Goal: Transaction & Acquisition: Obtain resource

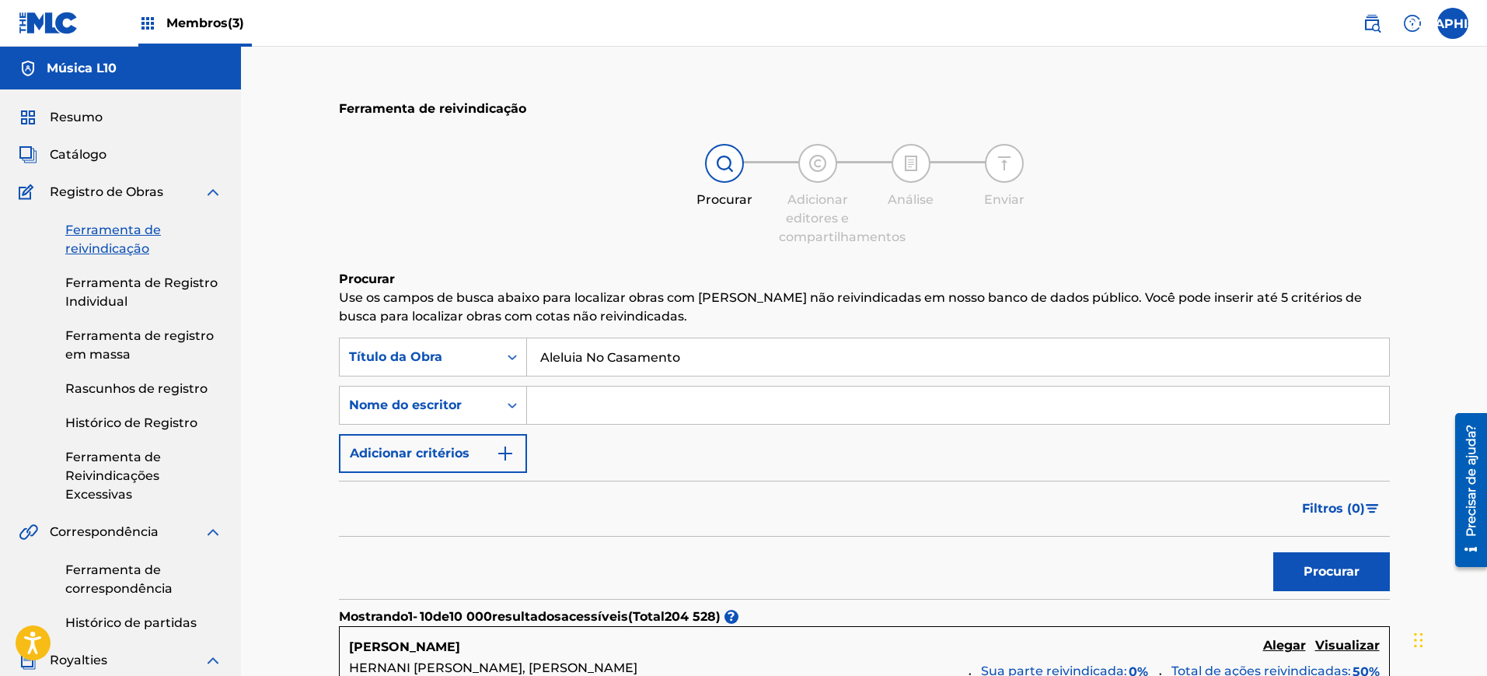
click at [179, 24] on font "Membros" at bounding box center [196, 23] width 61 height 15
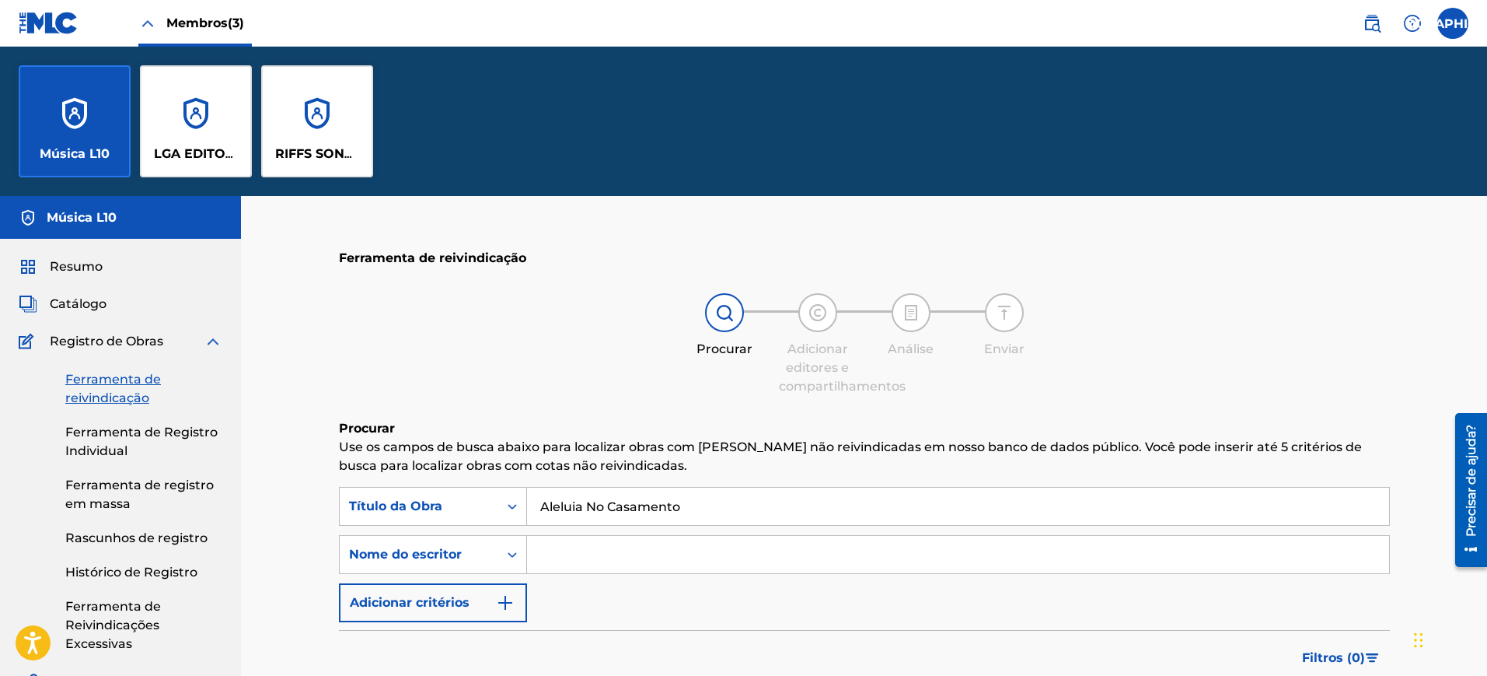
scroll to position [97, 0]
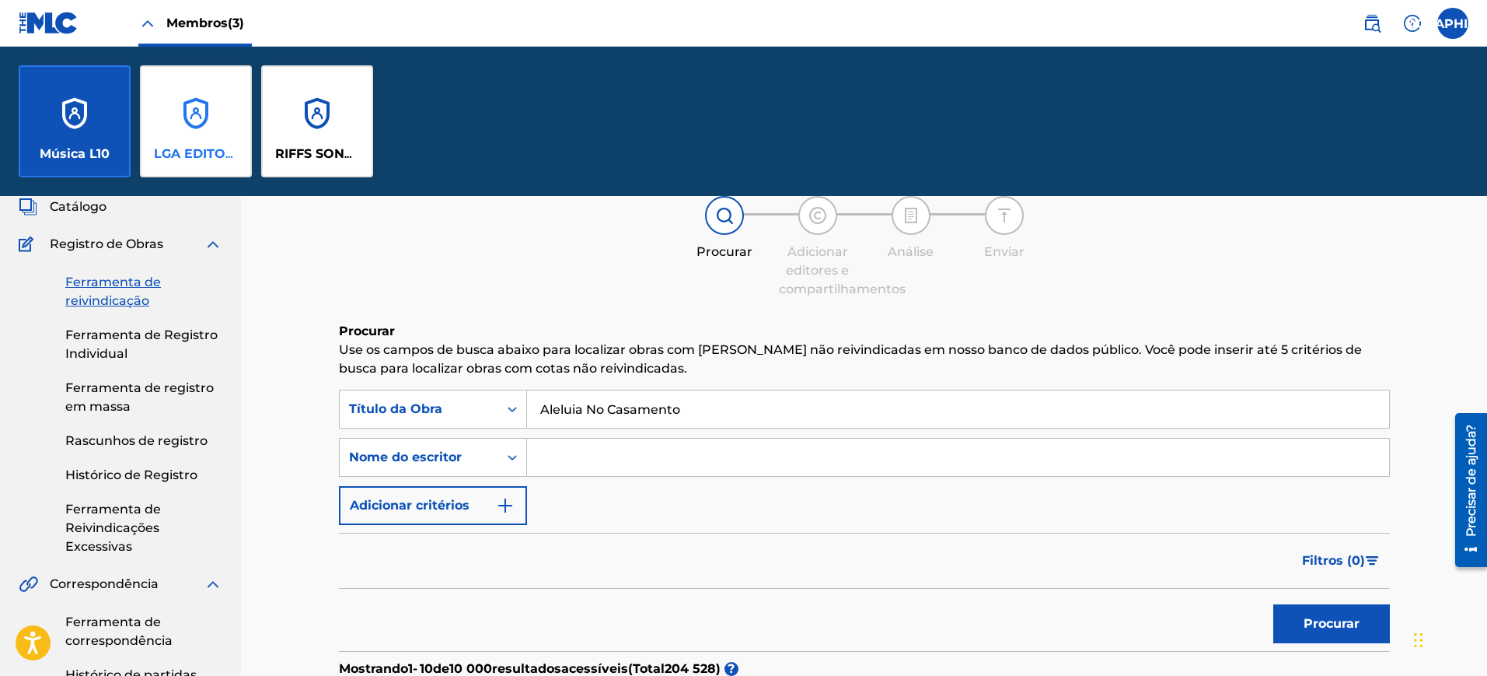
click at [198, 110] on div "LGA EDITORA" at bounding box center [196, 121] width 112 height 112
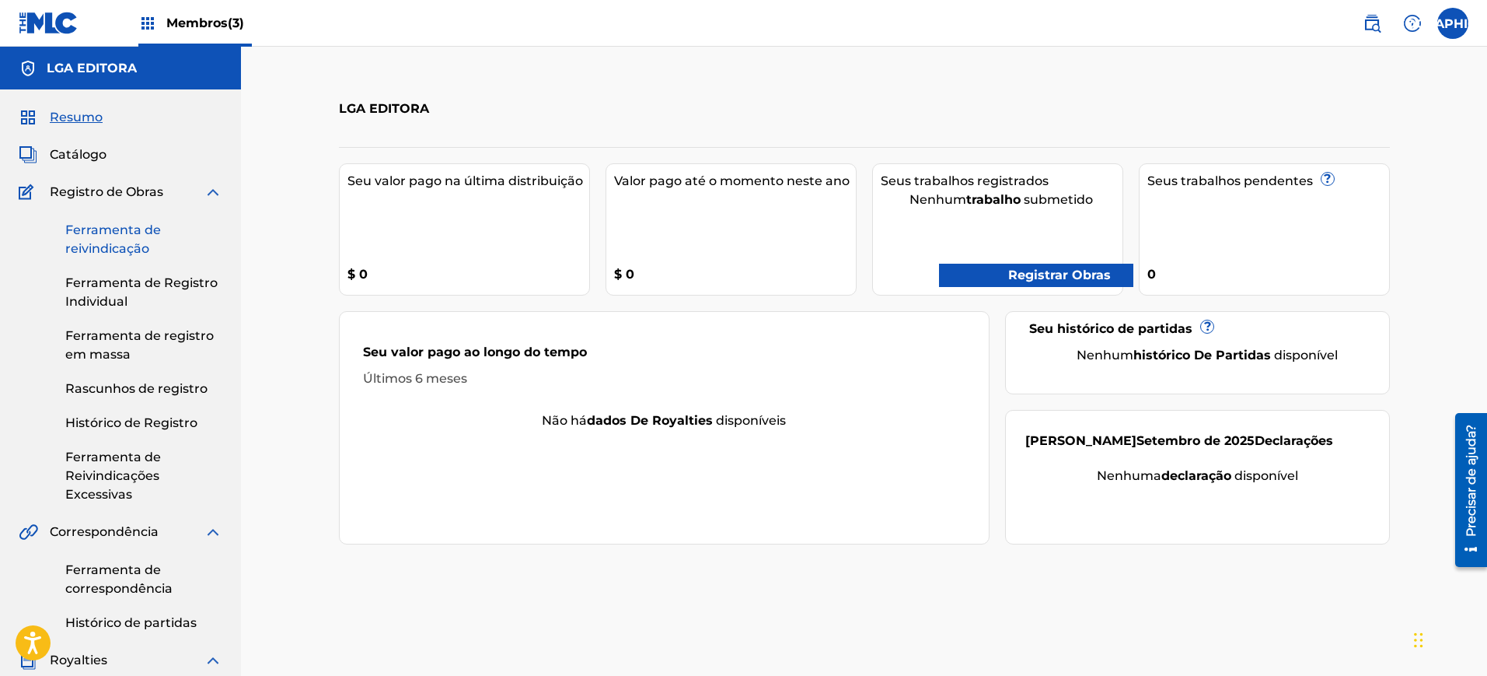
click at [123, 236] on font "Ferramenta de reivindicação" at bounding box center [113, 238] width 96 height 33
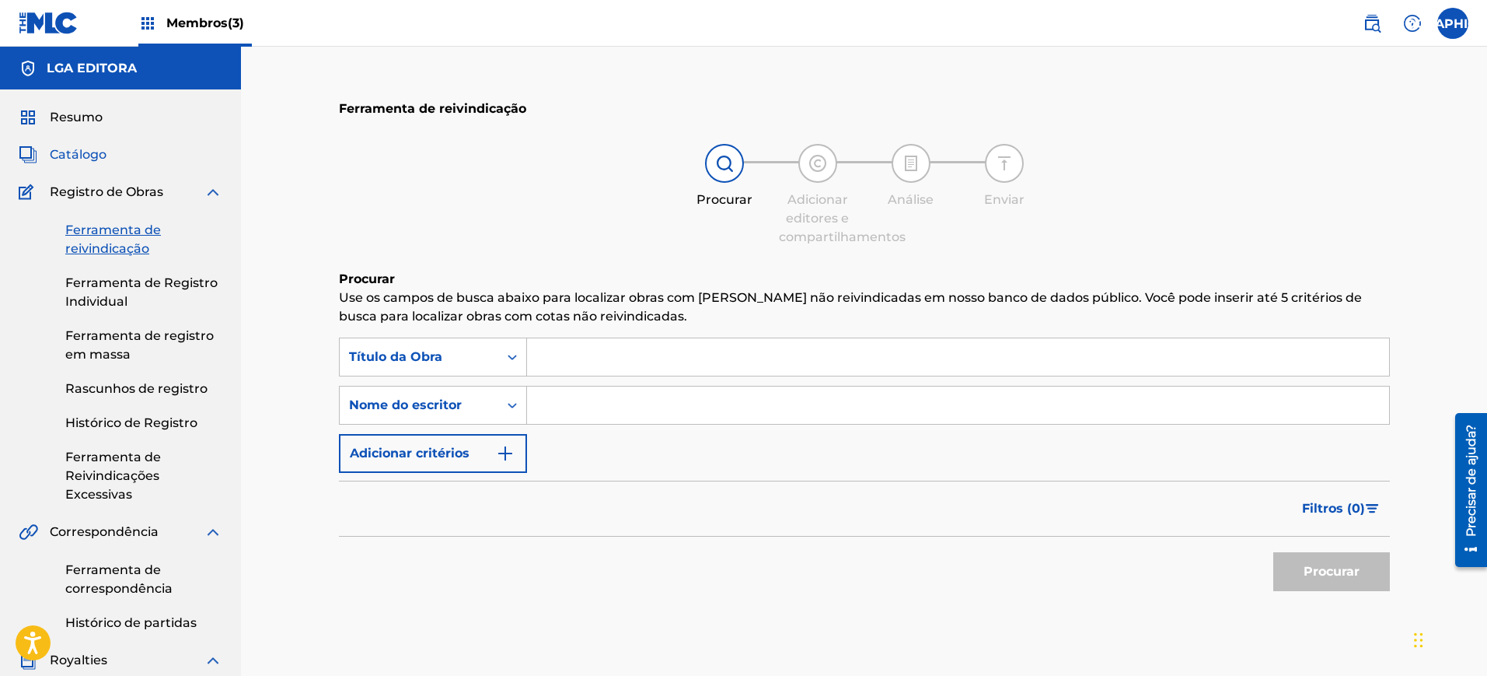
click at [92, 156] on font "Catálogo" at bounding box center [78, 154] width 57 height 15
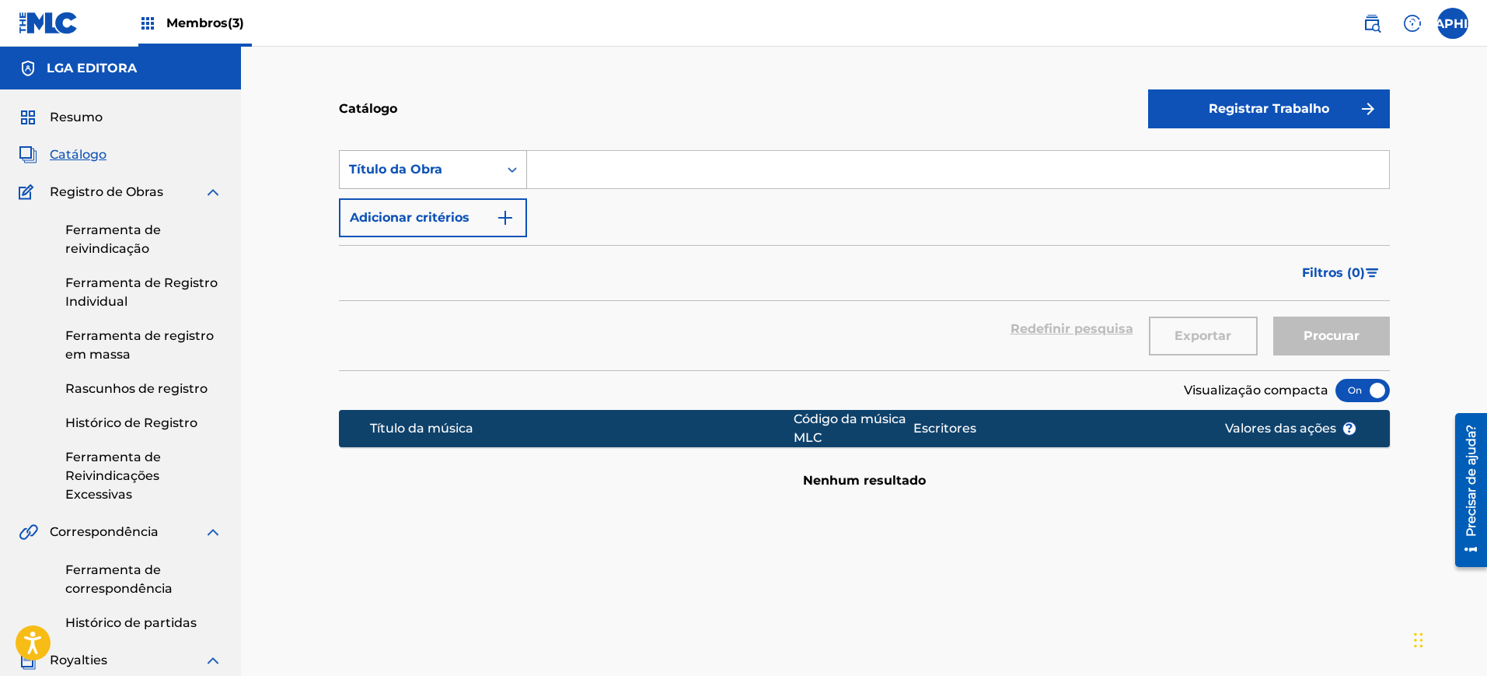
click at [450, 178] on div "Título da Obra" at bounding box center [419, 169] width 140 height 19
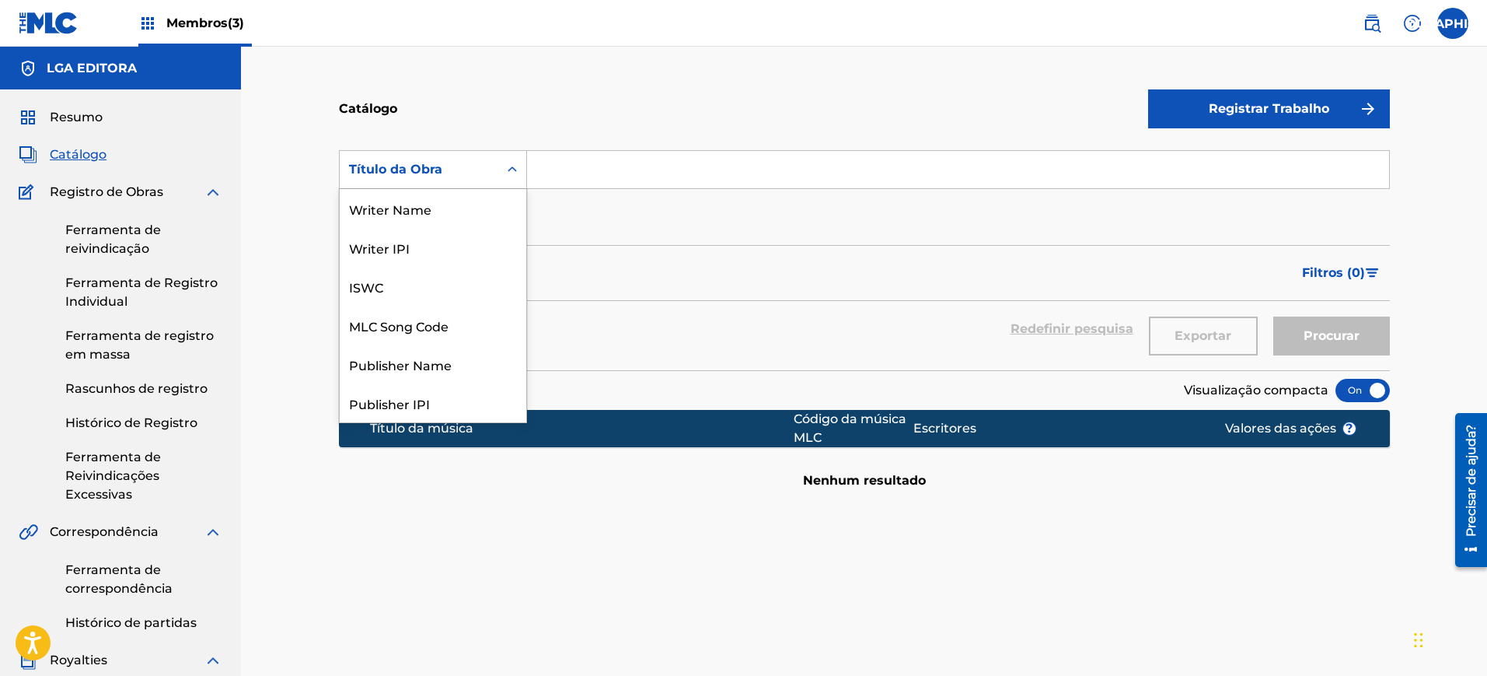
scroll to position [233, 0]
click at [450, 178] on div "Título da Obra" at bounding box center [419, 169] width 140 height 19
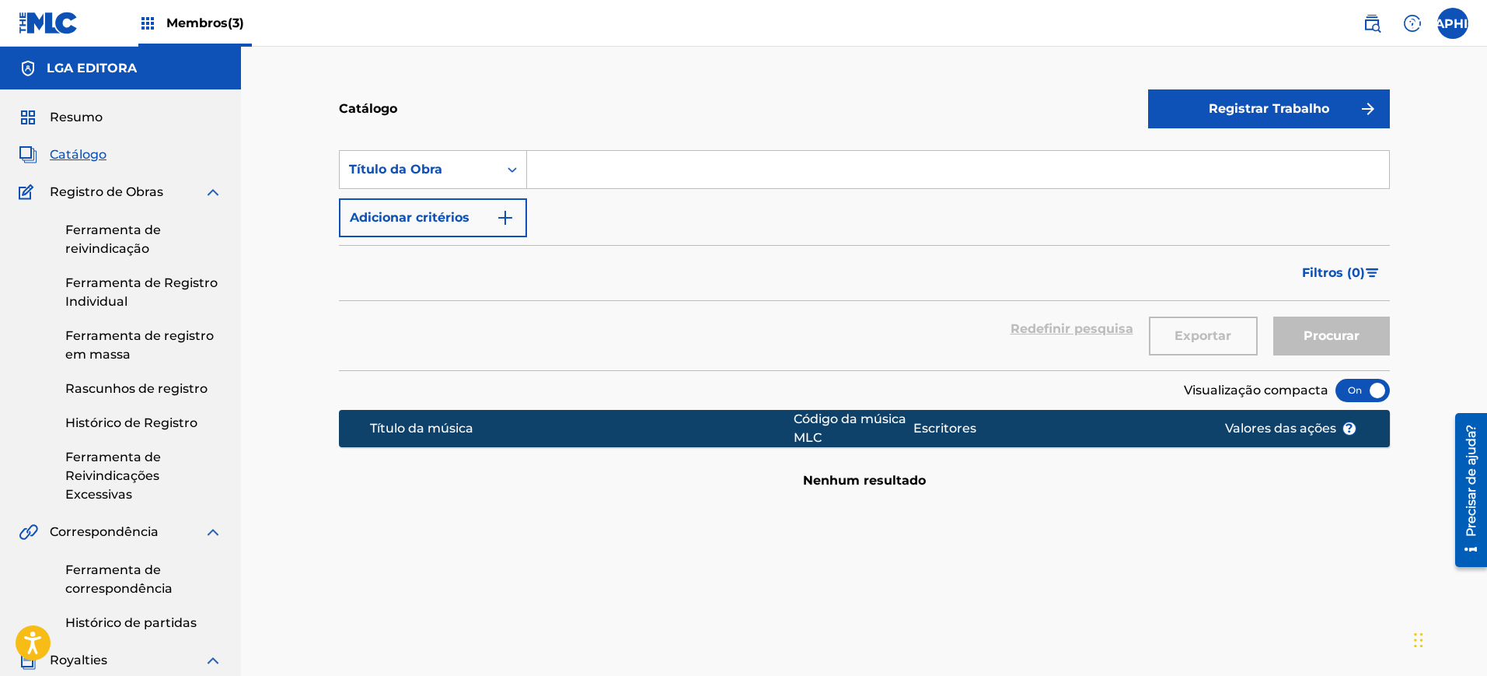
click at [662, 164] on input "Formulário de Pesquisa" at bounding box center [958, 169] width 862 height 37
type input "Luz Do Luar"
click at [1360, 351] on button "Procurar" at bounding box center [1331, 335] width 117 height 39
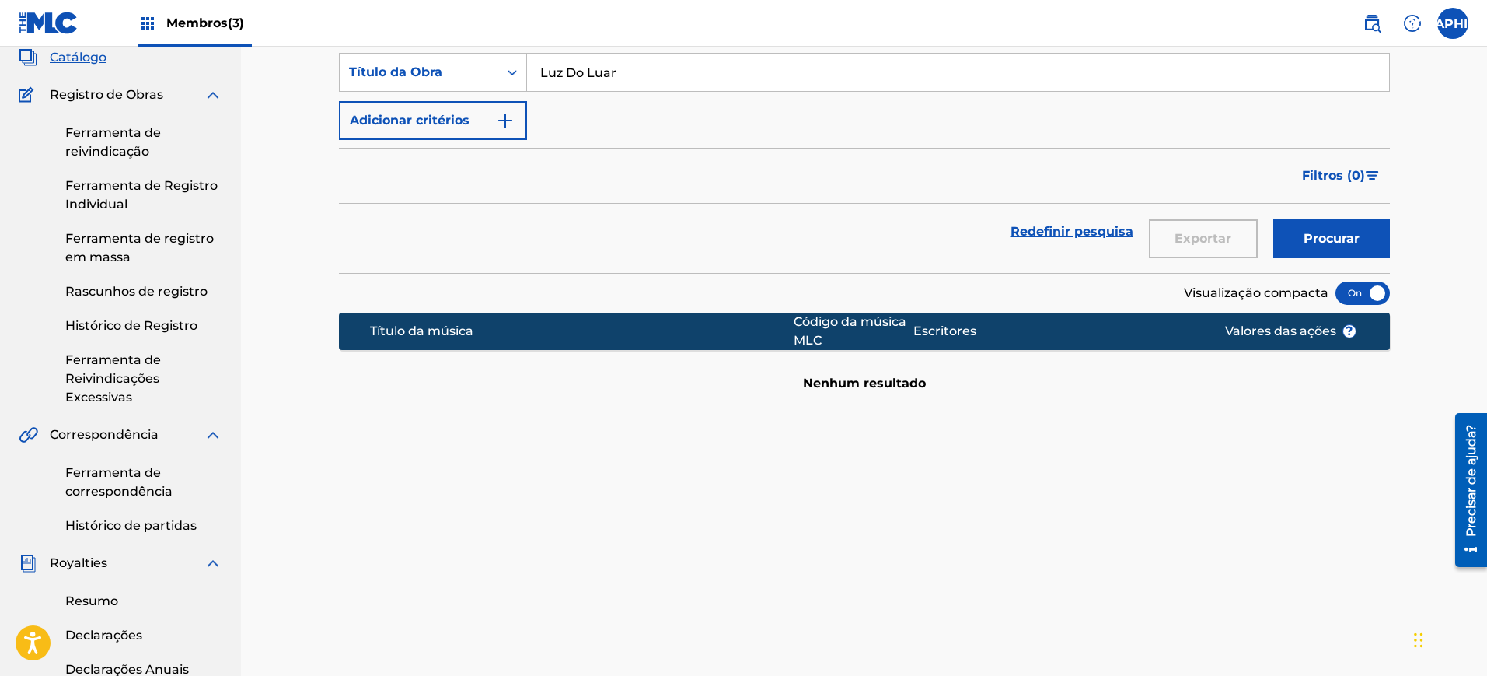
scroll to position [0, 0]
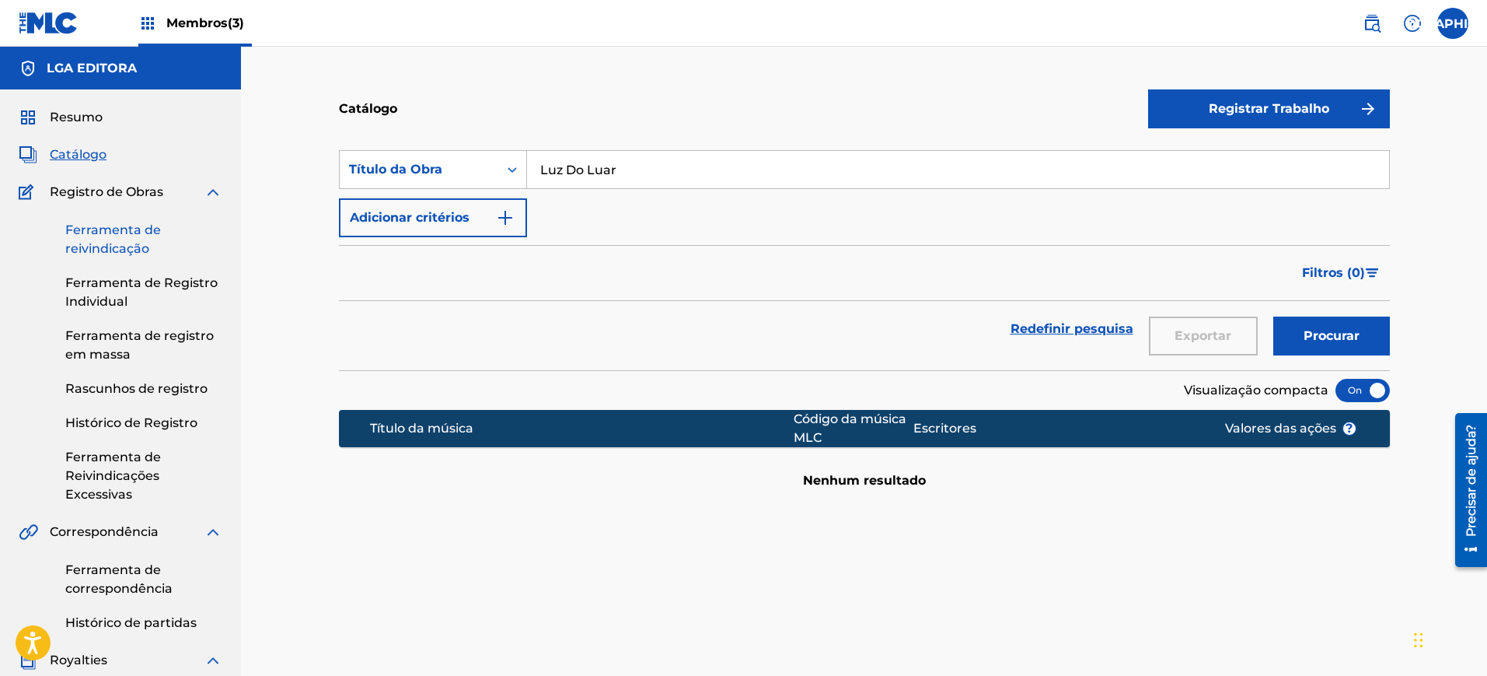
click at [135, 241] on font "Ferramenta de reivindicação" at bounding box center [113, 238] width 96 height 33
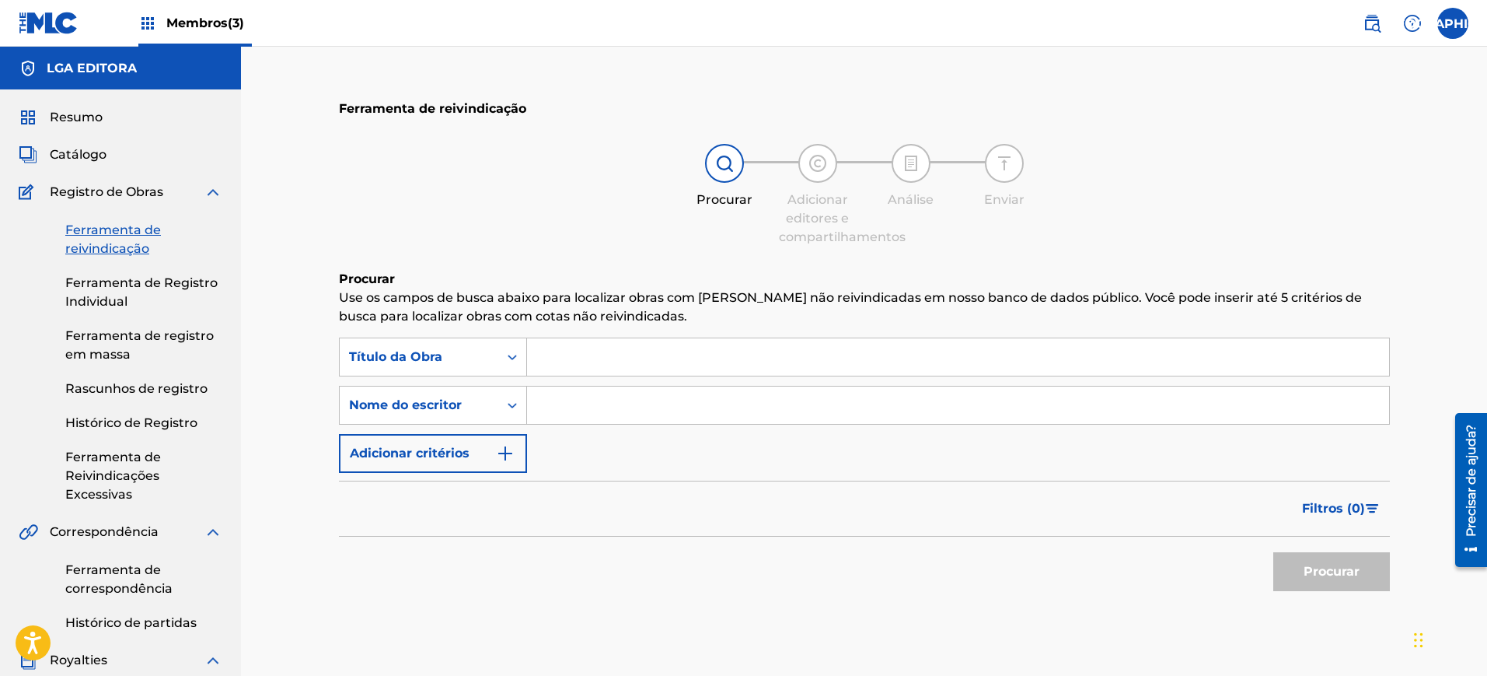
click at [627, 348] on input "Formulário de Pesquisa" at bounding box center [958, 356] width 862 height 37
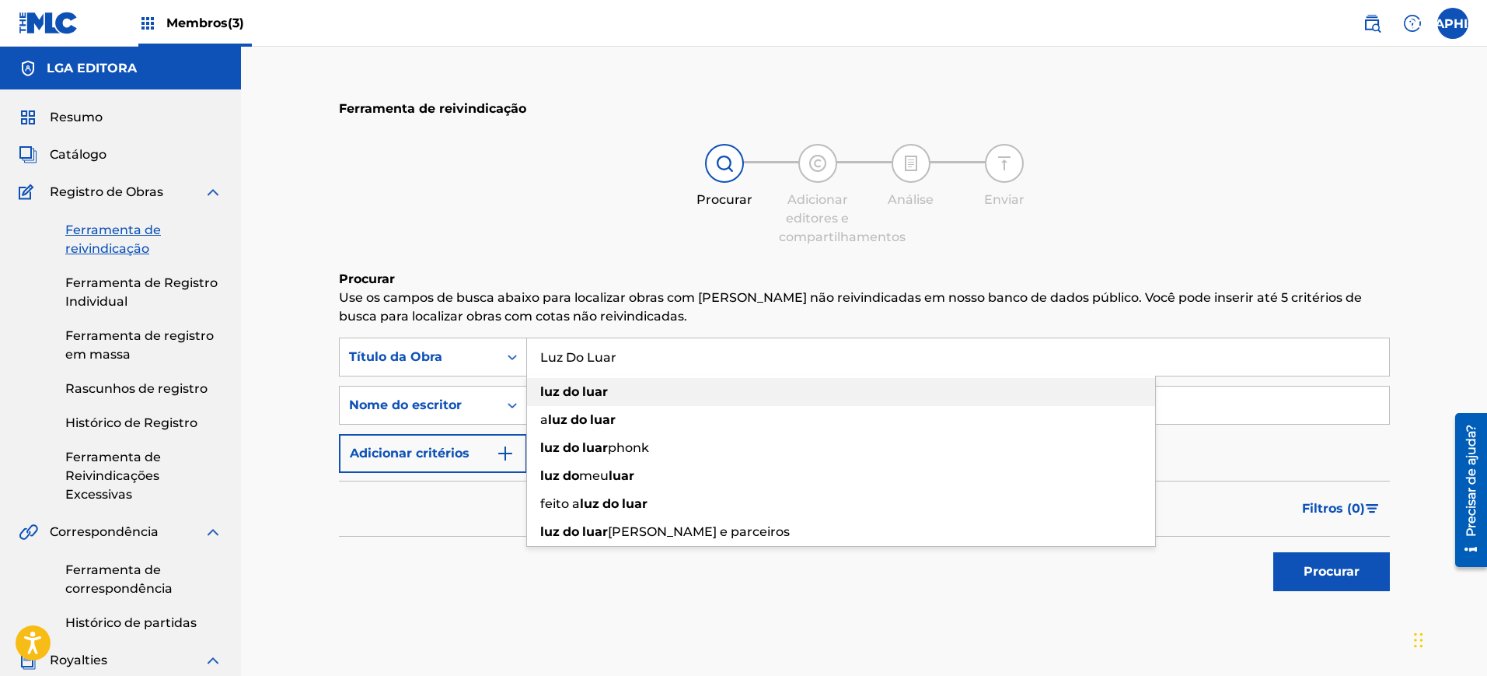
click at [624, 386] on div "luz do luar" at bounding box center [841, 392] width 628 height 28
type input "luz do luar"
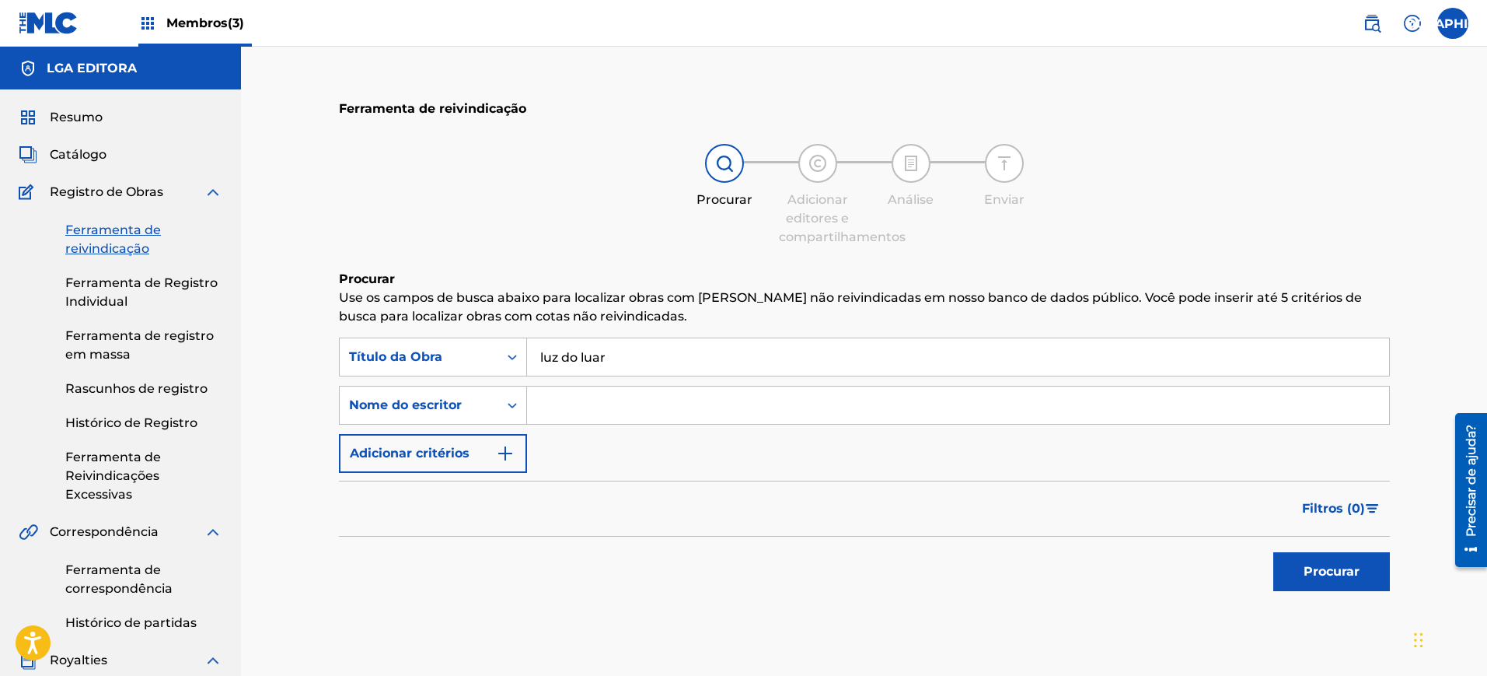
click at [656, 406] on input "Formulário de Pesquisa" at bounding box center [958, 404] width 862 height 37
type input "[PERSON_NAME]"
click at [1308, 568] on font "Procurar" at bounding box center [1332, 571] width 56 height 15
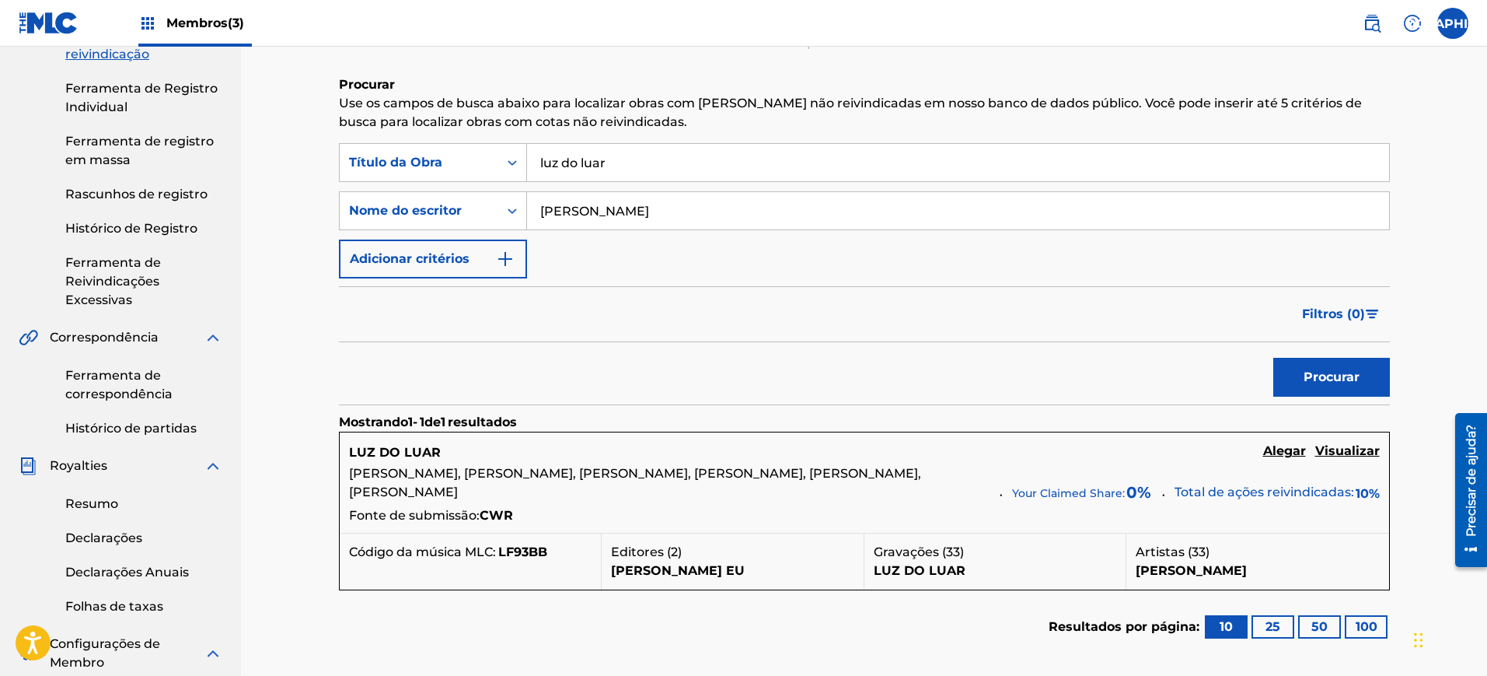
scroll to position [292, 0]
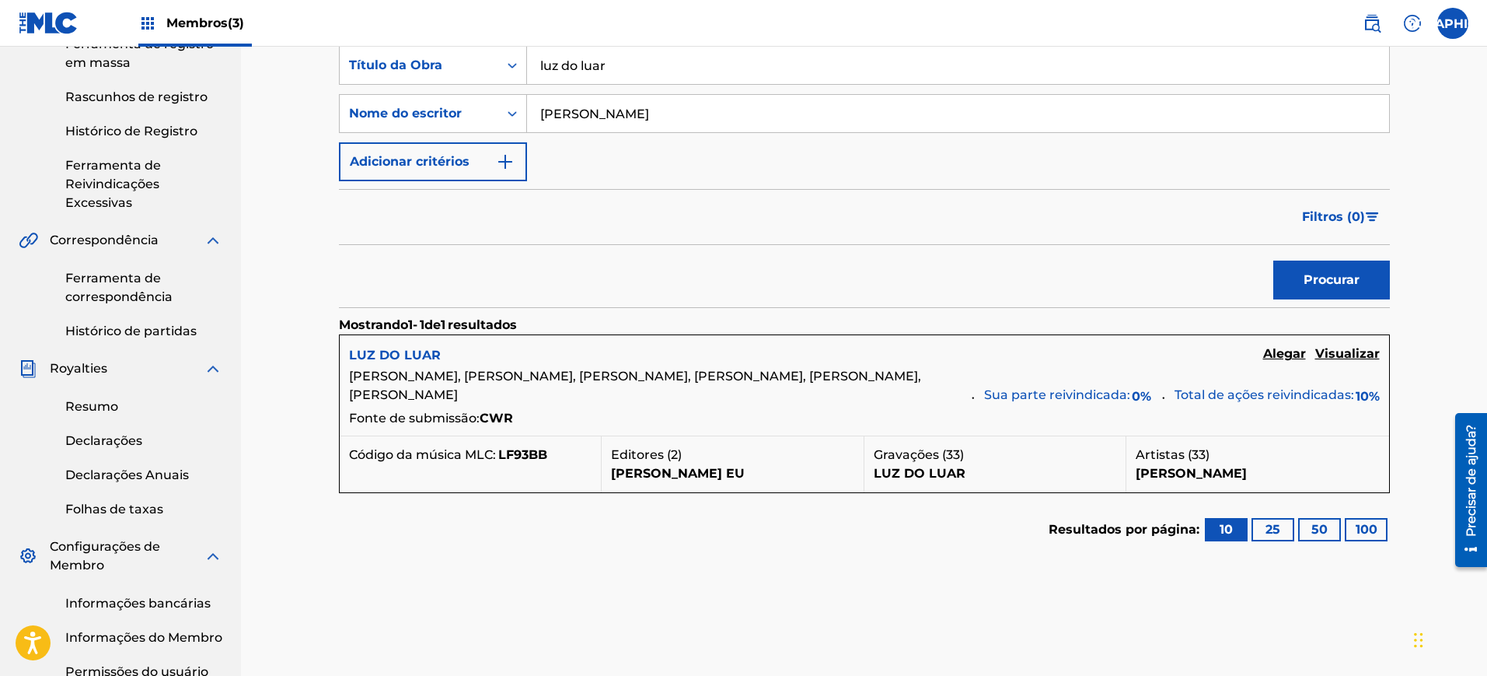
click at [420, 353] on font "LUZ DO LUAR" at bounding box center [395, 355] width 92 height 15
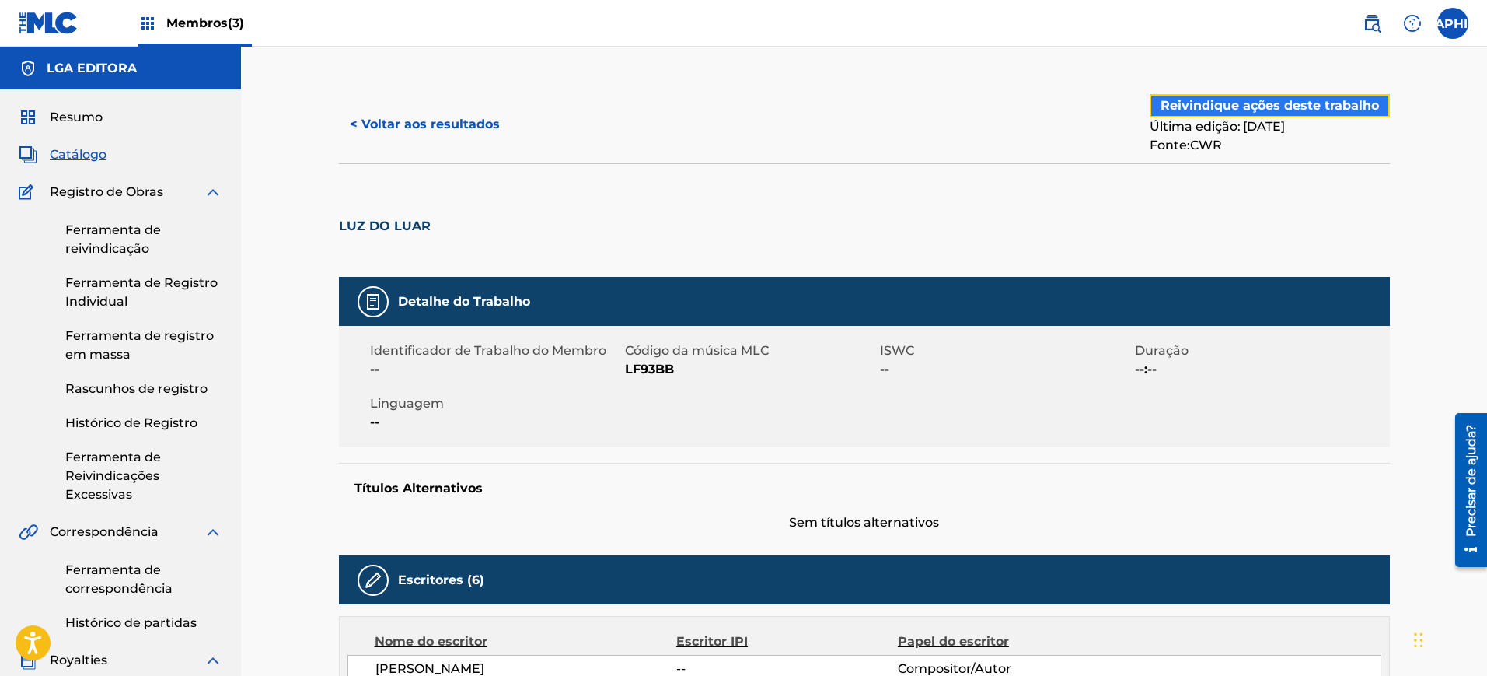
click at [1171, 110] on font "Reivindique ações deste trabalho" at bounding box center [1270, 105] width 218 height 15
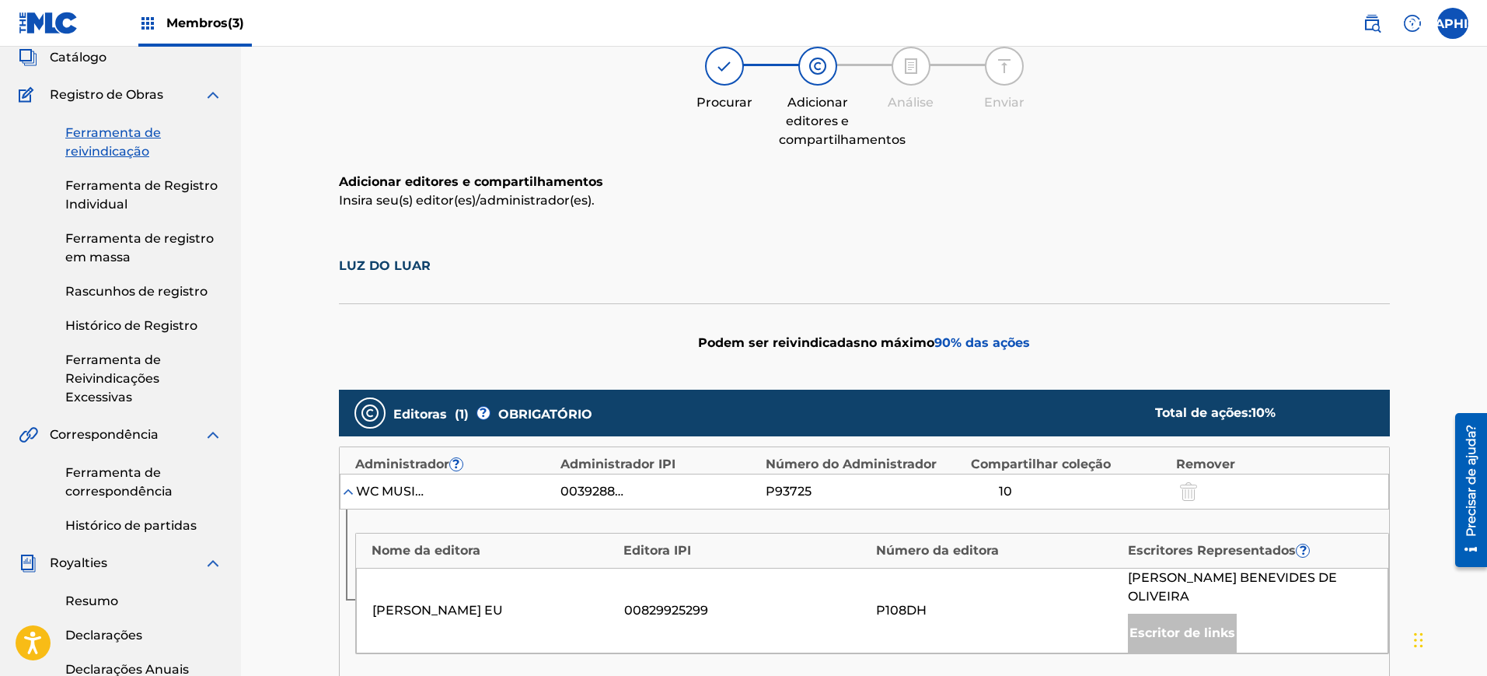
scroll to position [292, 0]
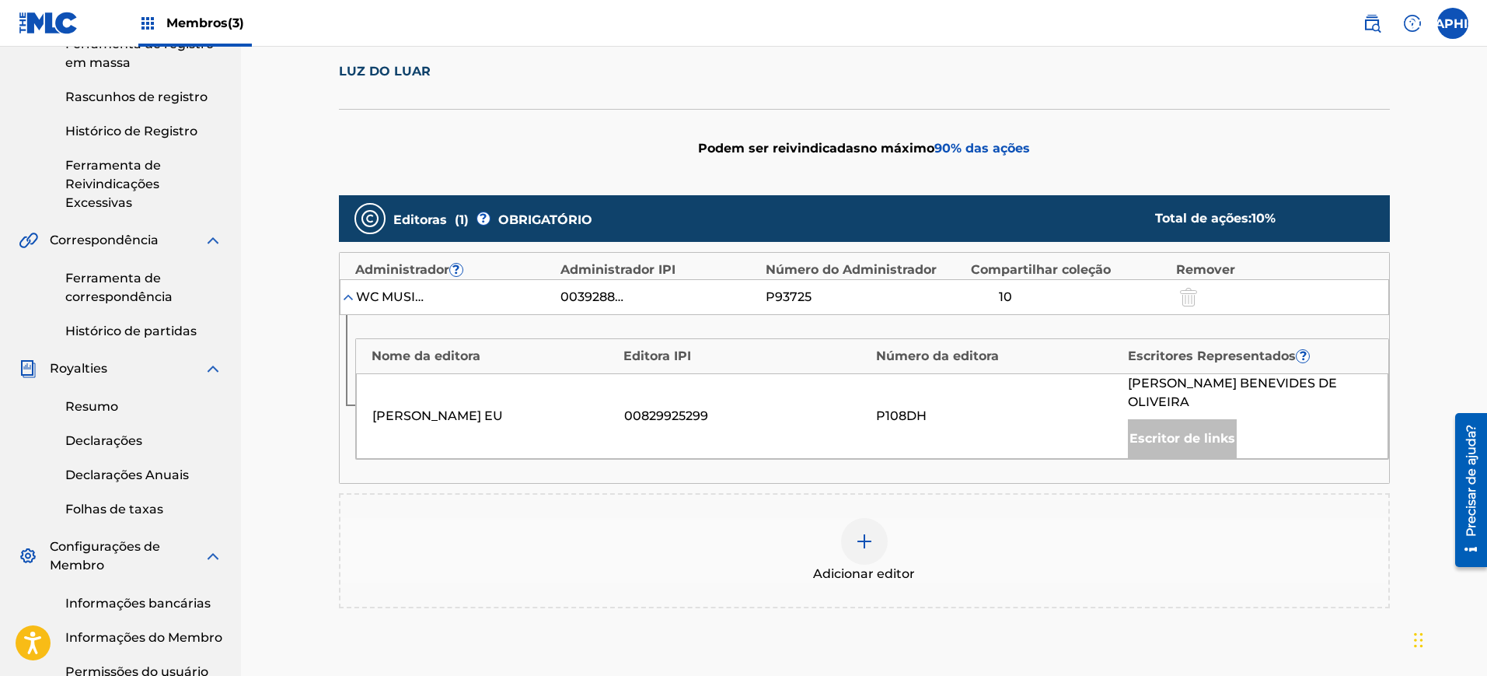
click at [845, 524] on div "Adicionar editor" at bounding box center [865, 550] width 1048 height 65
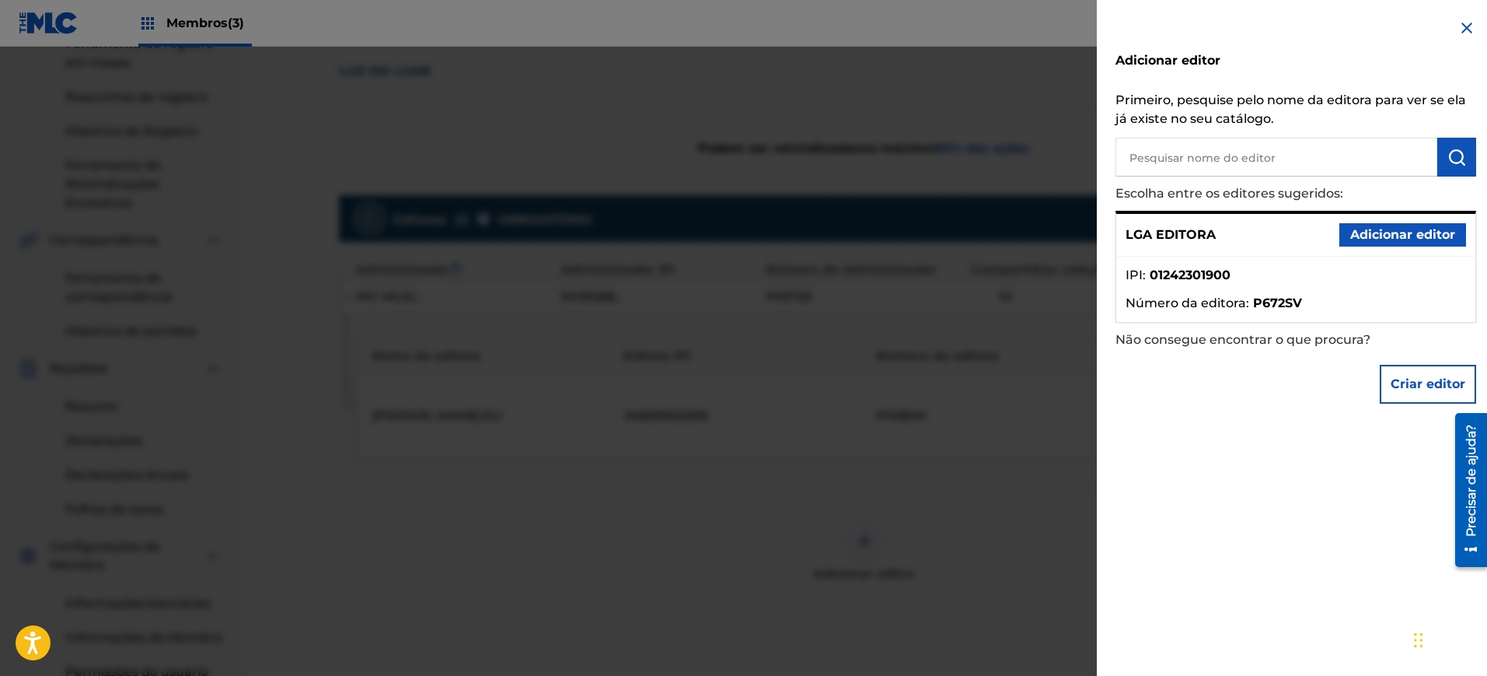
click at [1466, 32] on img at bounding box center [1467, 28] width 19 height 19
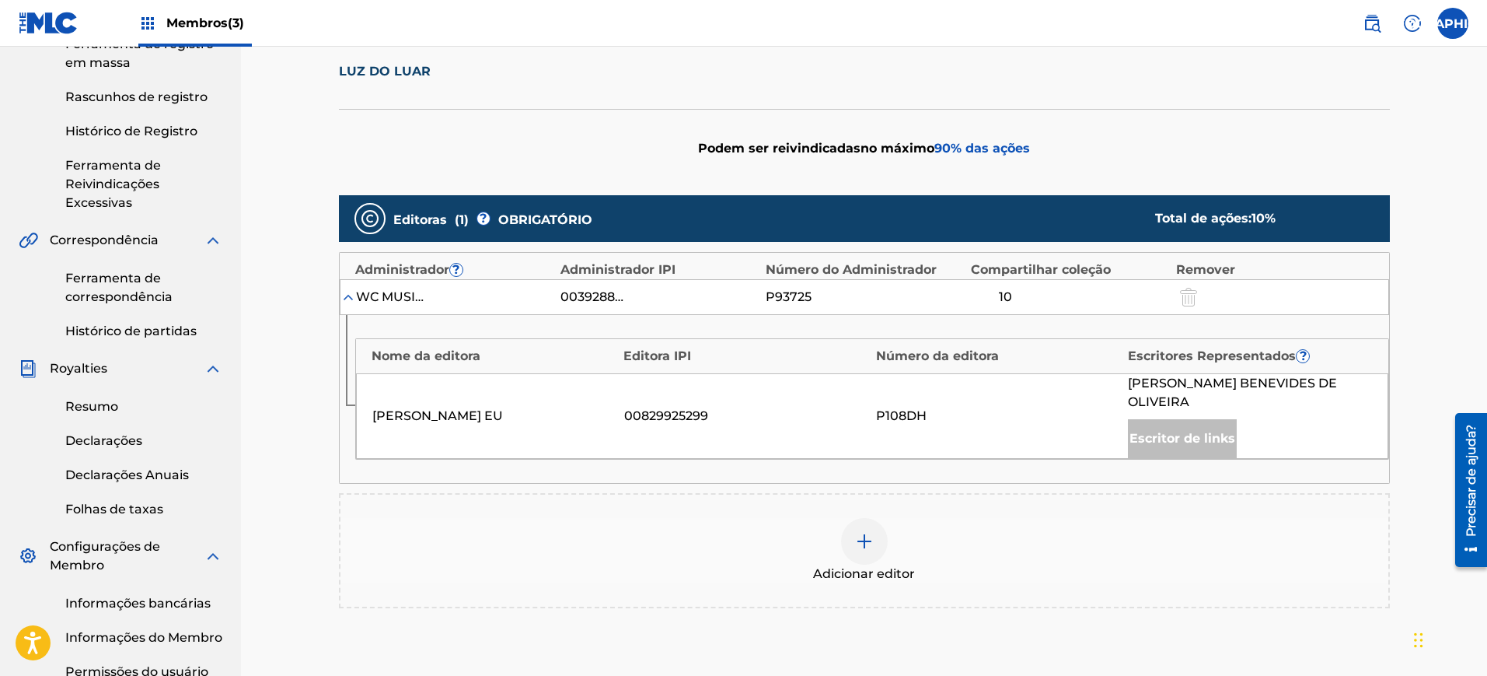
scroll to position [0, 0]
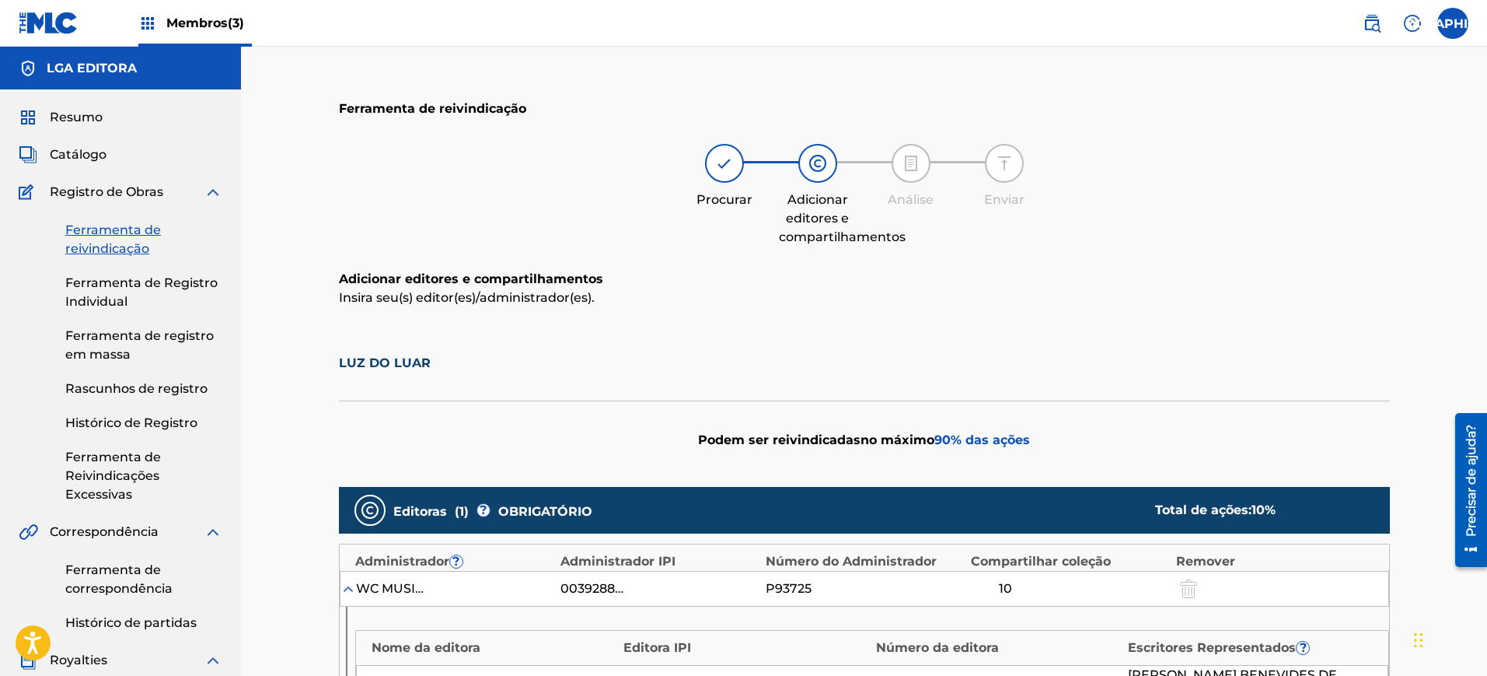
click at [178, 29] on font "Membros" at bounding box center [196, 23] width 61 height 15
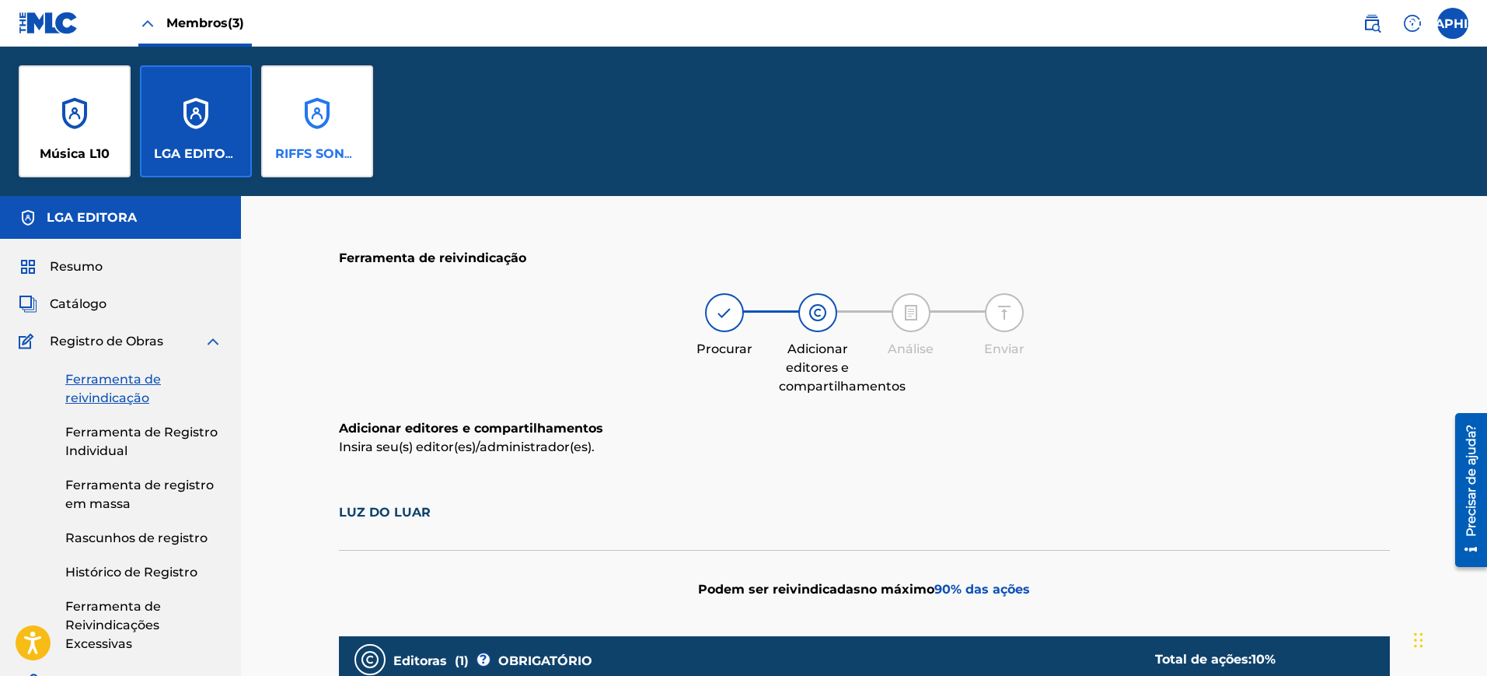
click at [311, 132] on div "RIFFS SONOROS" at bounding box center [317, 121] width 112 height 112
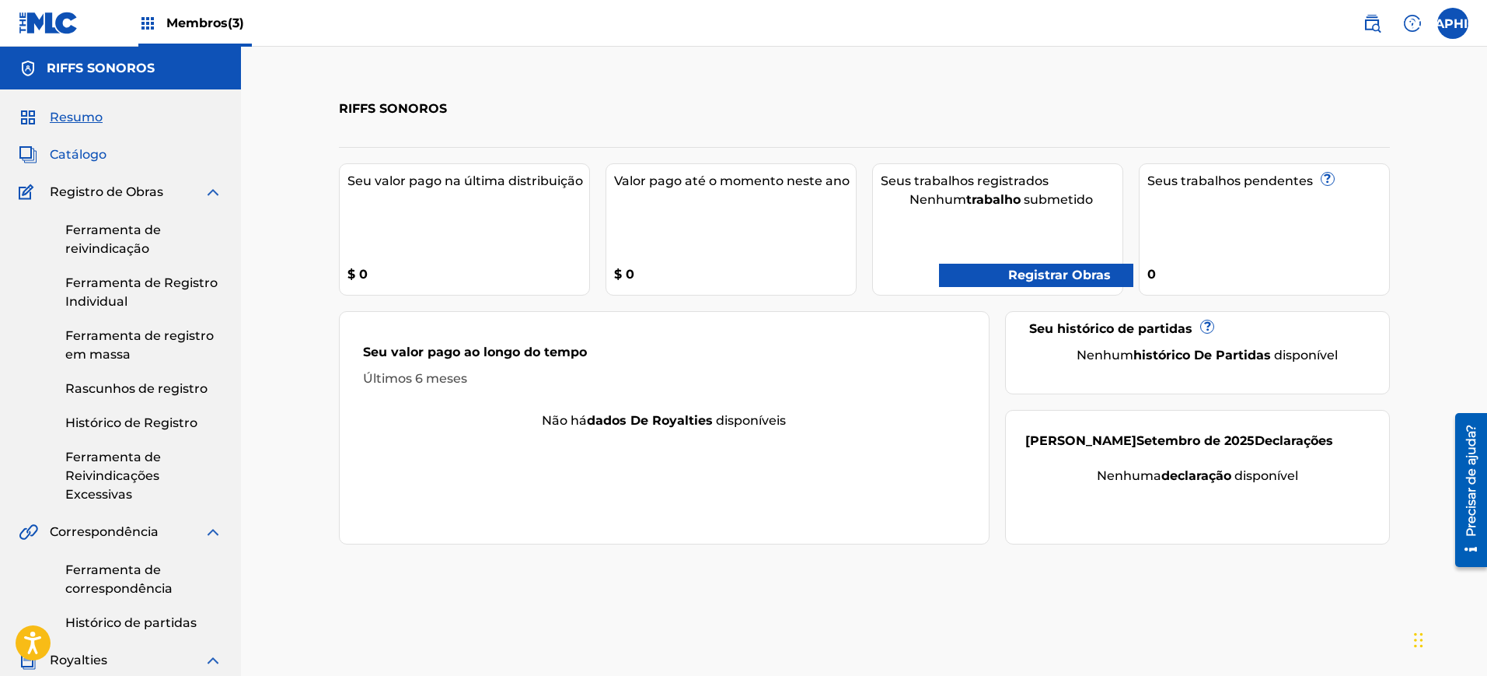
click at [82, 153] on font "Catálogo" at bounding box center [78, 154] width 57 height 15
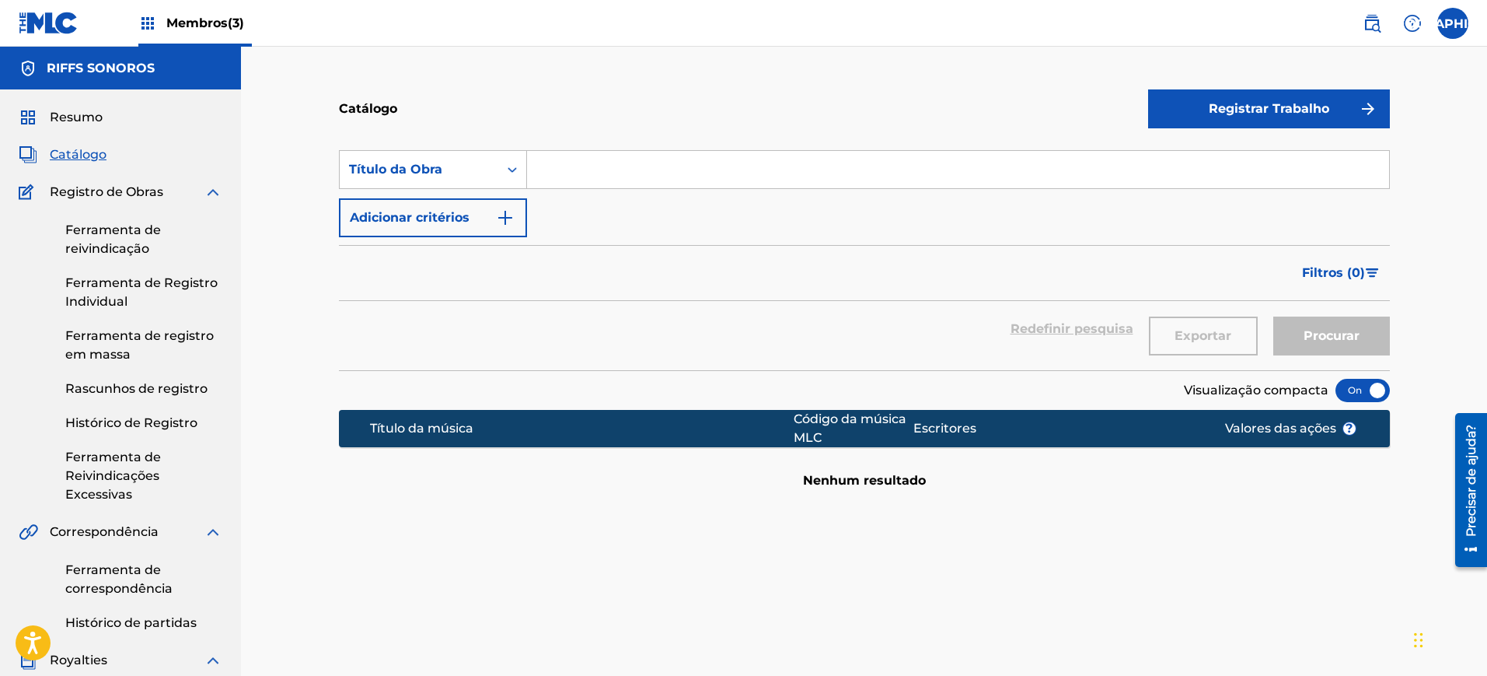
click at [655, 173] on input "Formulário de Pesquisa" at bounding box center [958, 169] width 862 height 37
type input "Luz Do Luar"
click at [1343, 325] on button "Procurar" at bounding box center [1331, 335] width 117 height 39
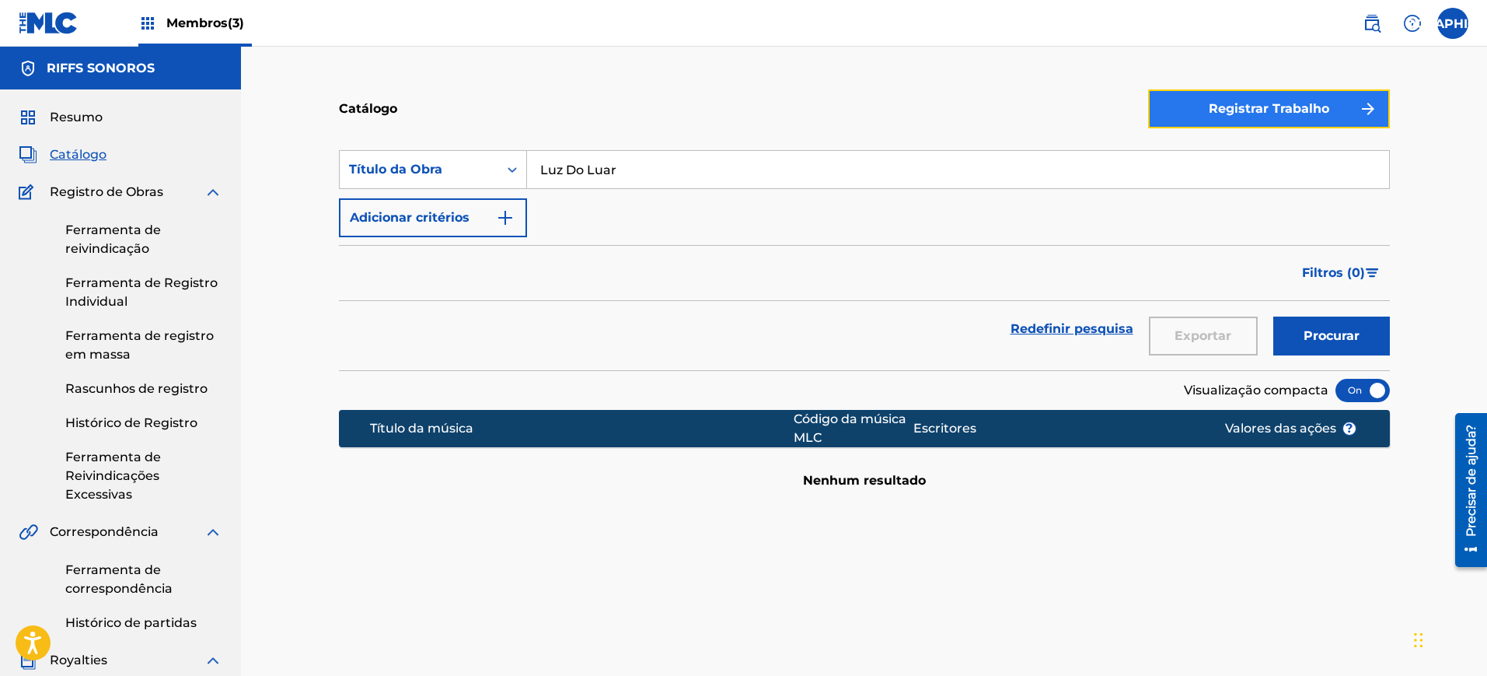
click at [1254, 110] on font "Registrar Trabalho" at bounding box center [1269, 108] width 121 height 15
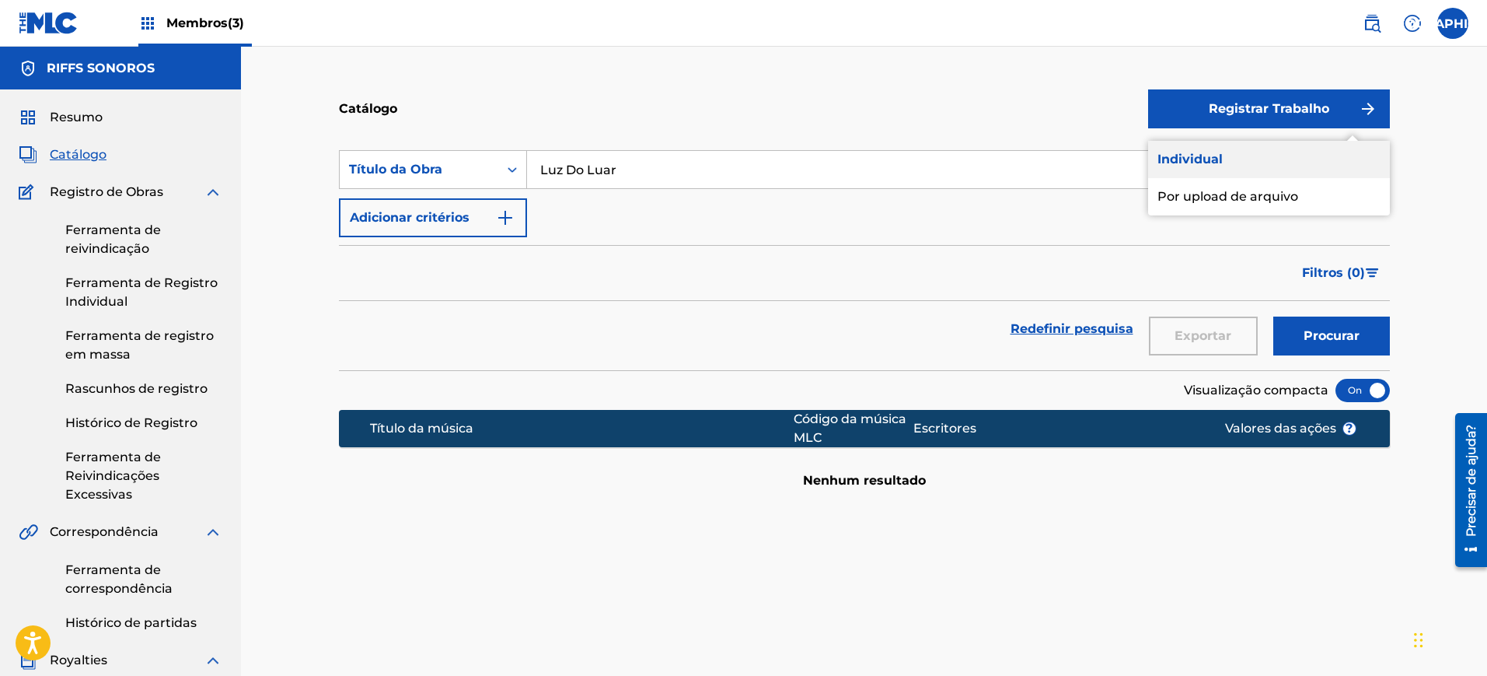
click at [1185, 160] on font "Individual" at bounding box center [1190, 159] width 65 height 15
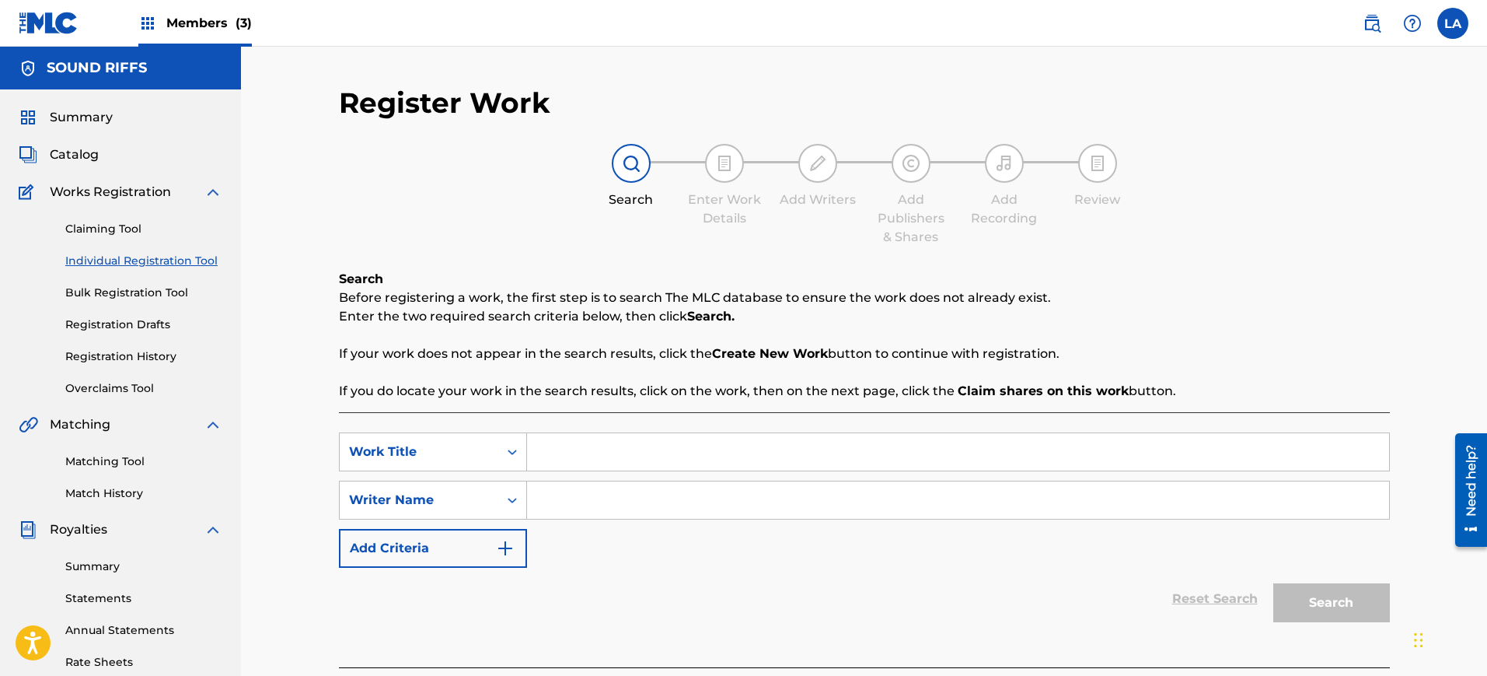
click at [1281, 174] on div "Search Enter Work Details Add Writers Add Publishers & Shares Add Recording Rev…" at bounding box center [864, 195] width 1051 height 103
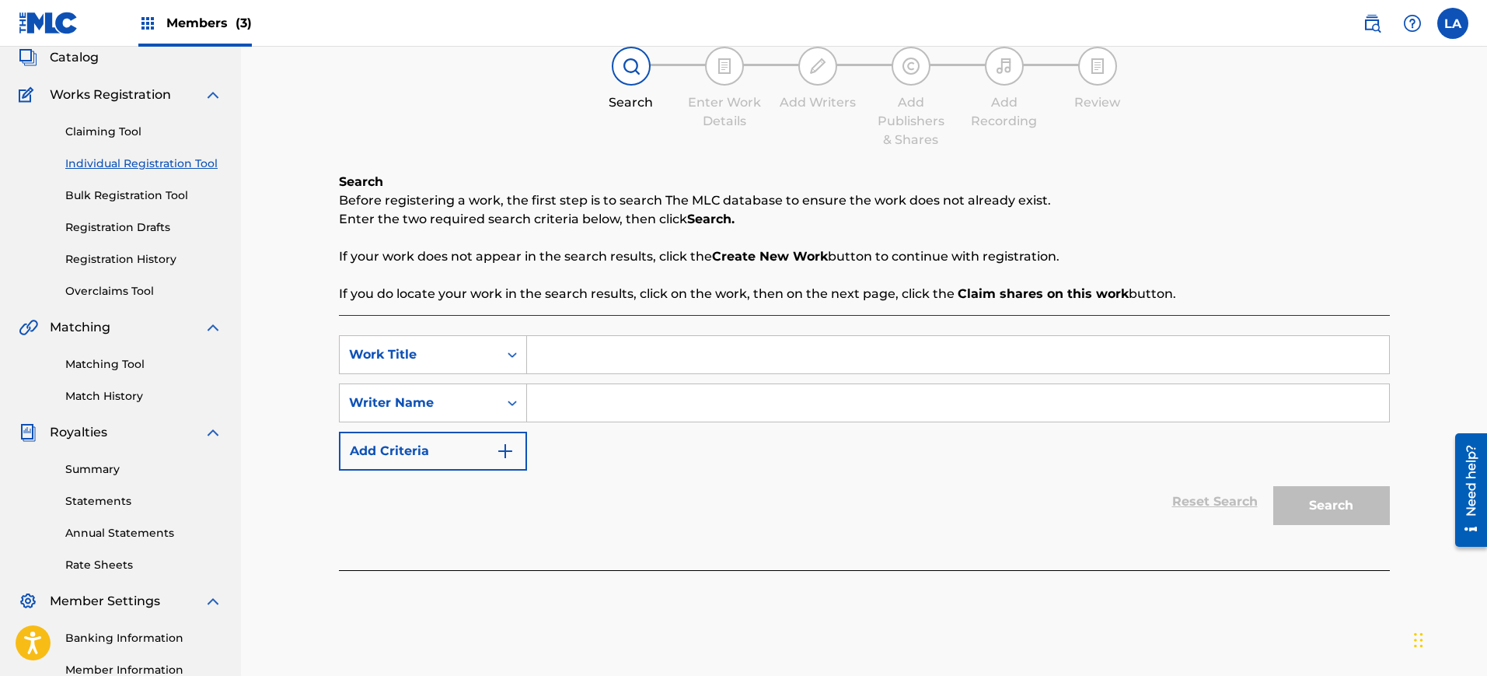
click at [691, 366] on input "Search Form" at bounding box center [958, 354] width 862 height 37
type input "Luz Do Luar"
click at [687, 393] on input "Search Form" at bounding box center [958, 402] width 862 height 37
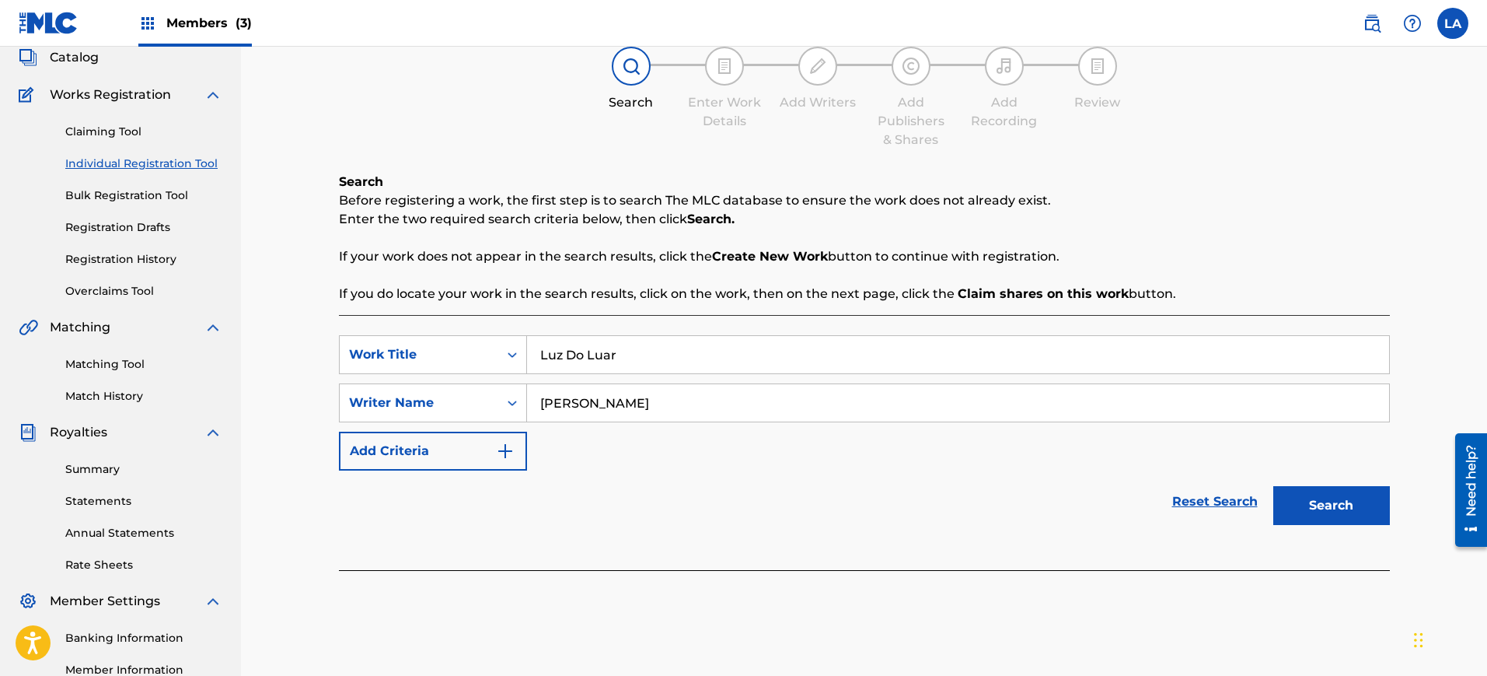
type input "[PERSON_NAME]"
click at [1273, 486] on button "Search" at bounding box center [1331, 505] width 117 height 39
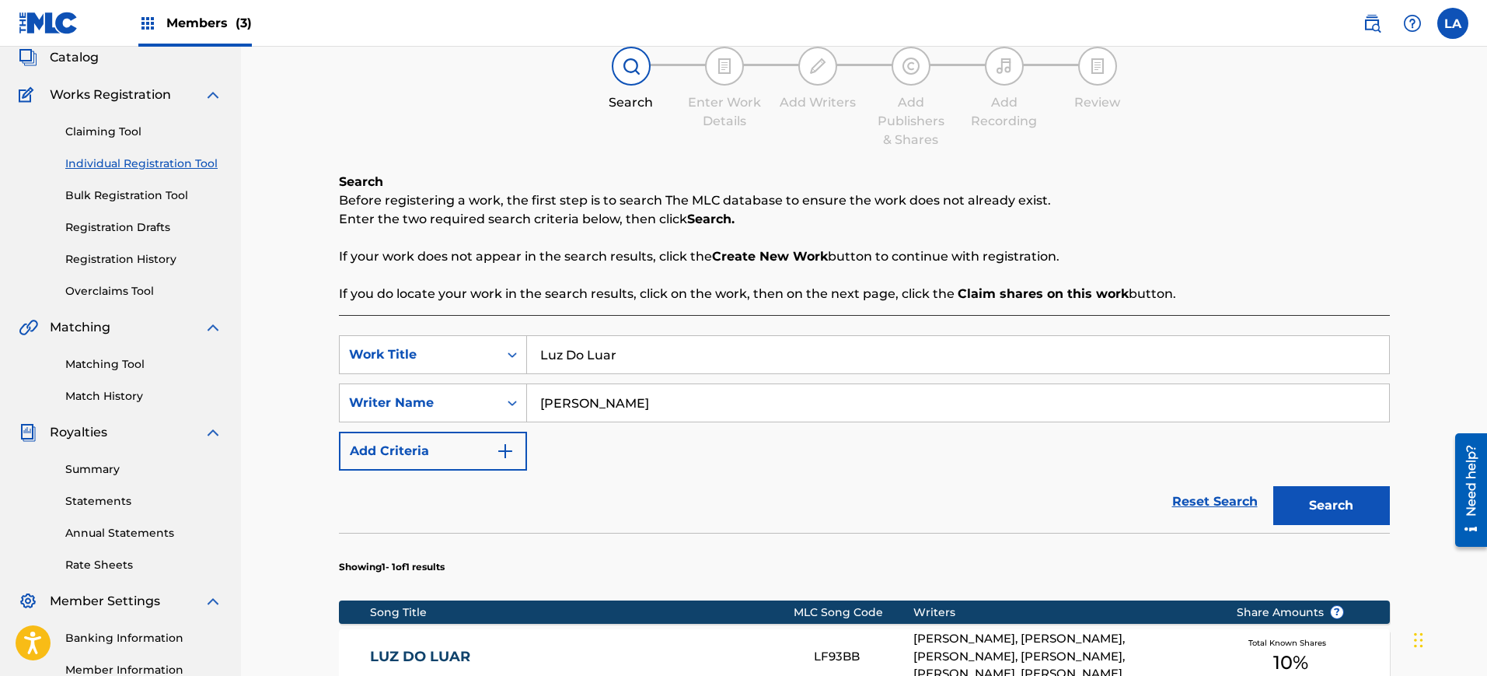
scroll to position [370, 0]
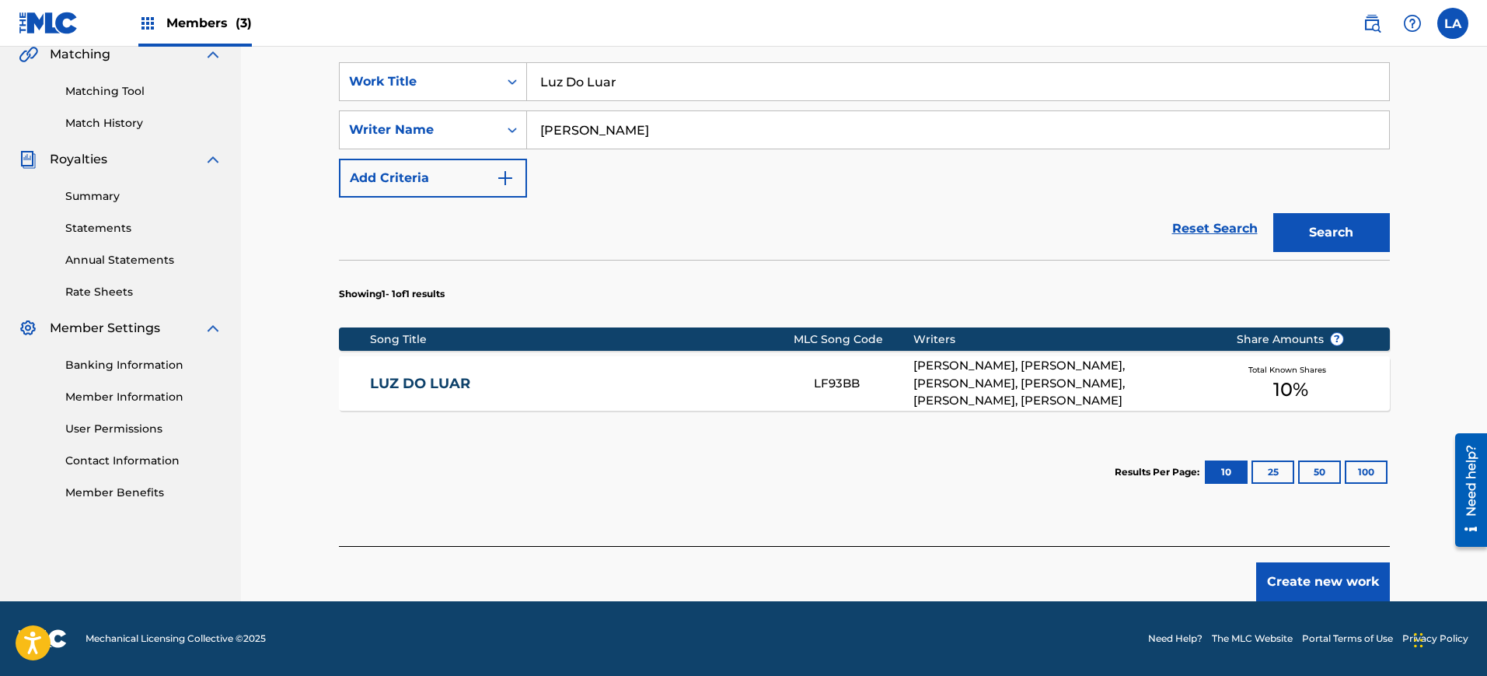
click at [425, 381] on link "LUZ DO LUAR" at bounding box center [581, 384] width 423 height 18
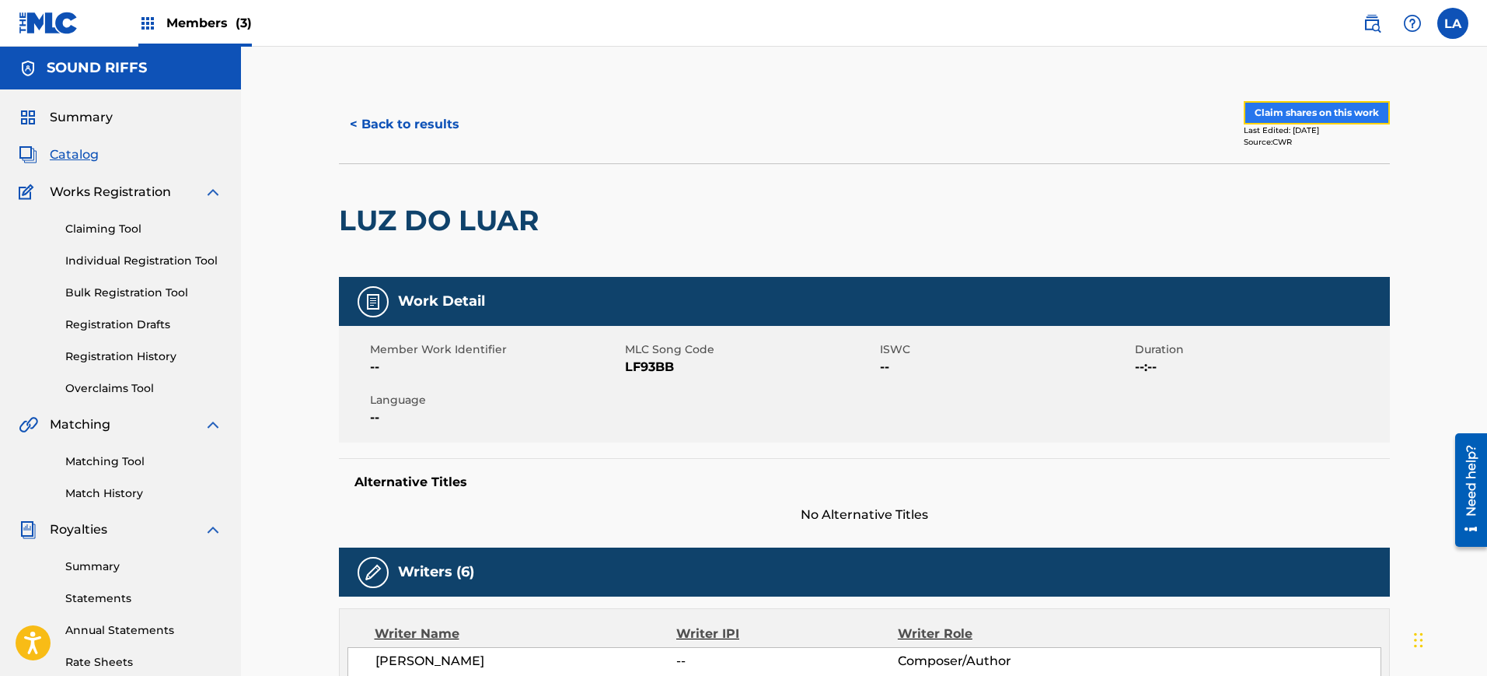
click at [1274, 108] on button "Claim shares on this work" at bounding box center [1317, 112] width 146 height 23
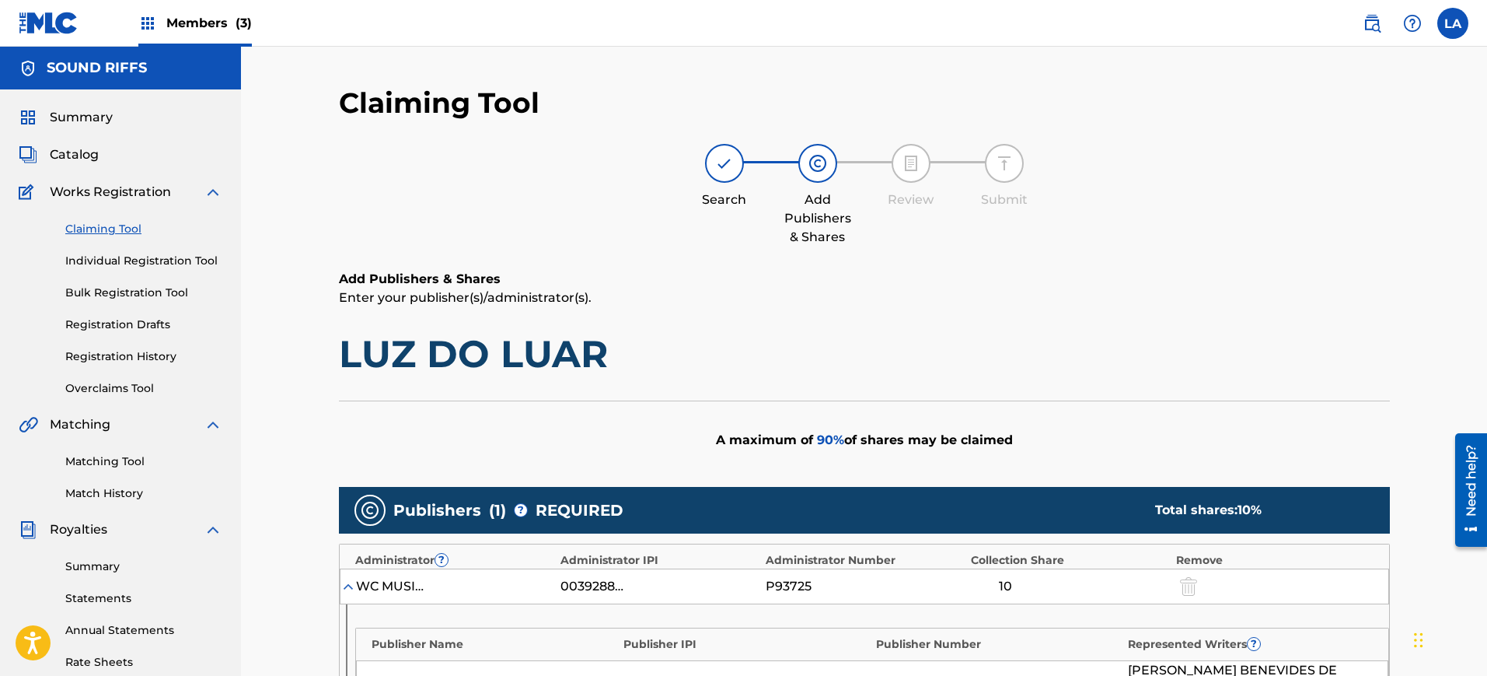
scroll to position [292, 0]
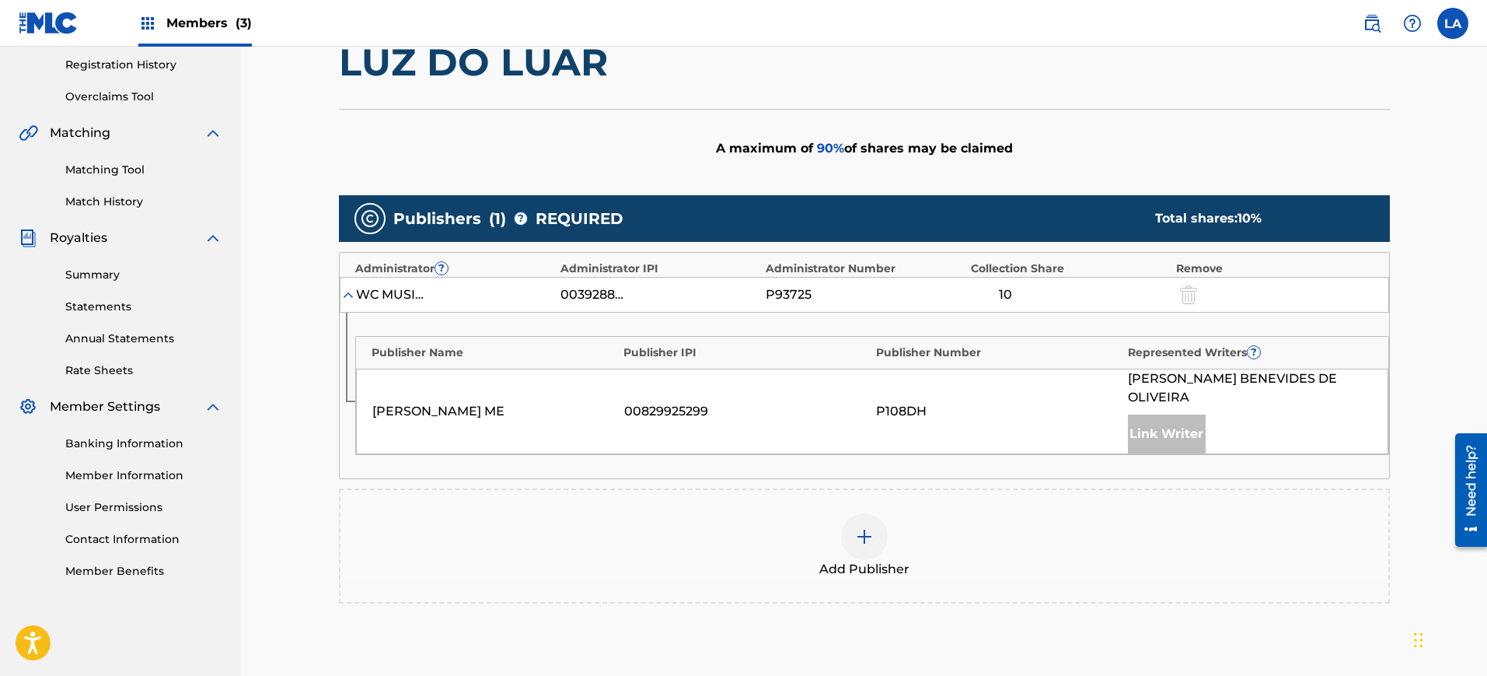
click at [851, 542] on div at bounding box center [864, 536] width 47 height 47
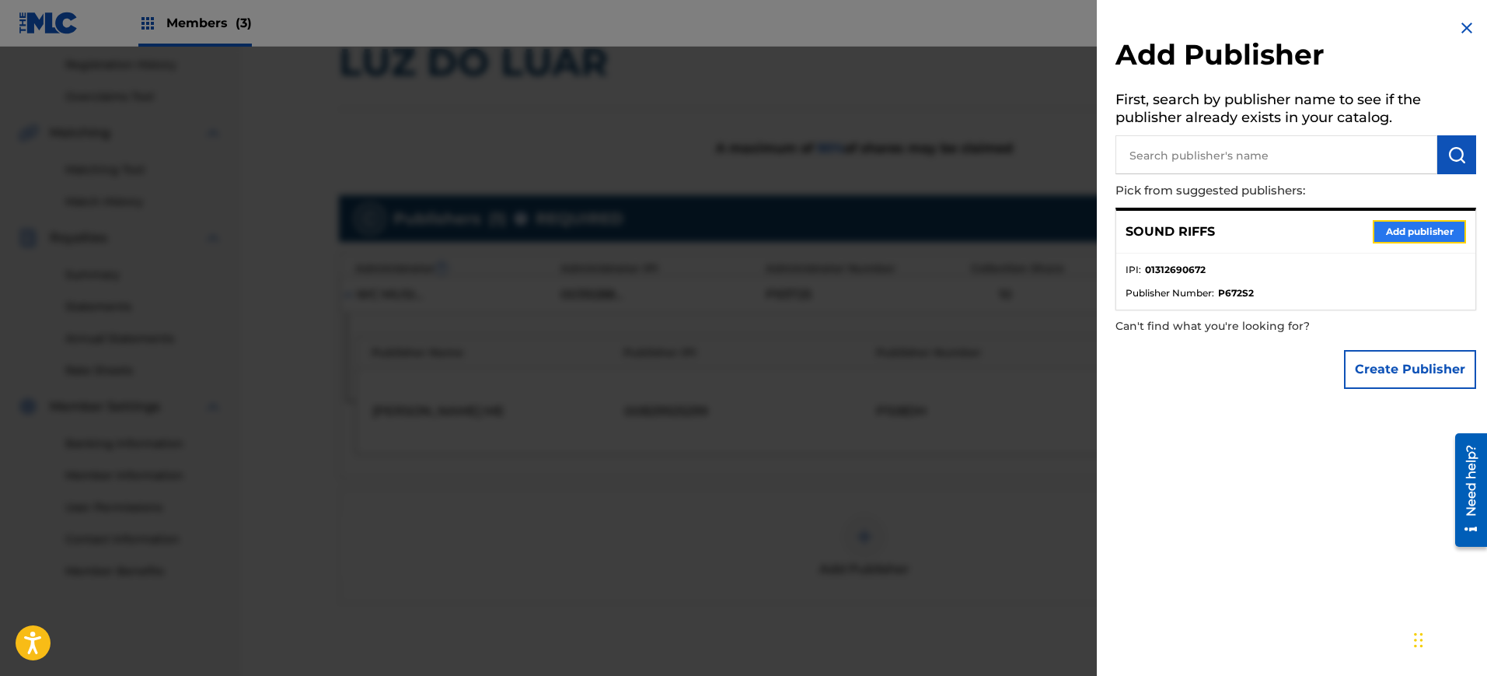
click at [1383, 231] on button "Add publisher" at bounding box center [1419, 231] width 93 height 23
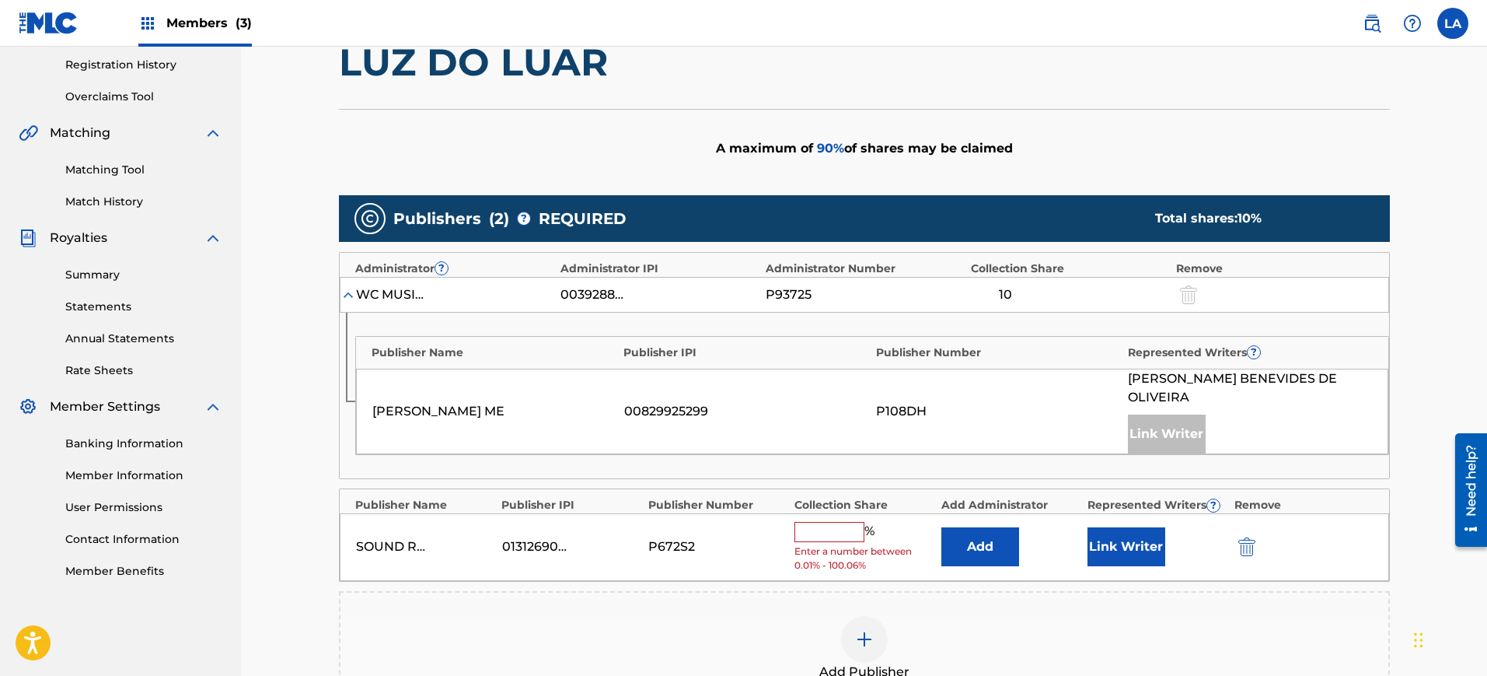
click at [850, 535] on input "text" at bounding box center [830, 532] width 70 height 20
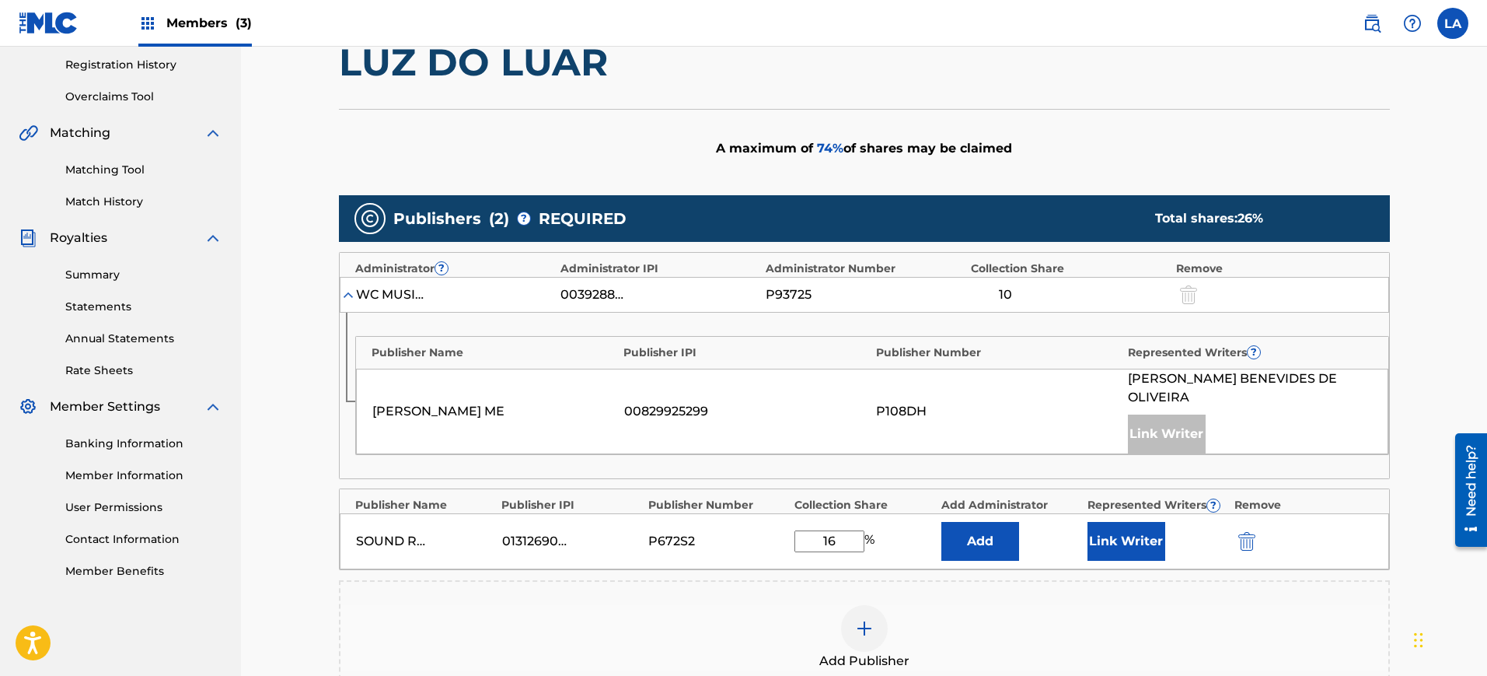
type input "16"
click at [1067, 550] on div "Add" at bounding box center [1011, 541] width 138 height 39
click at [1147, 545] on button "Link Writer" at bounding box center [1127, 541] width 78 height 39
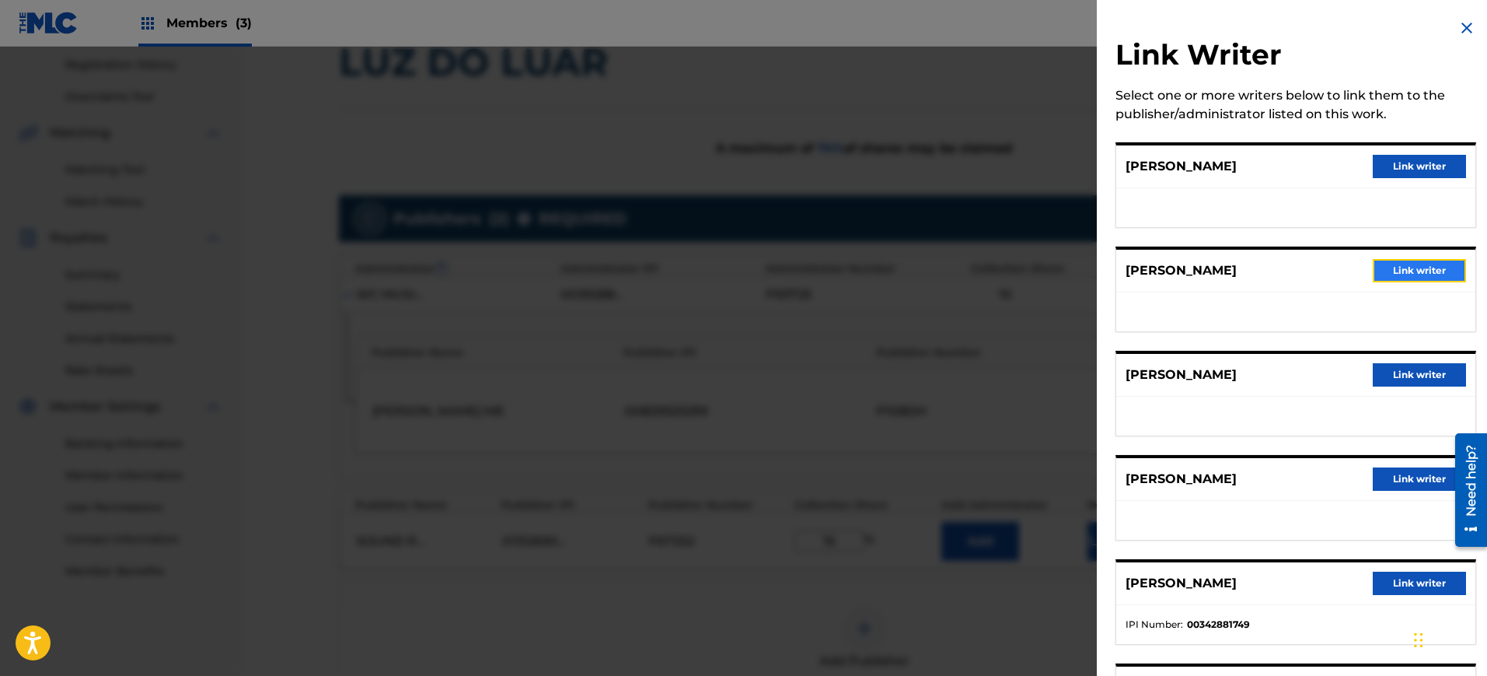
click at [1400, 274] on button "Link writer" at bounding box center [1419, 270] width 93 height 23
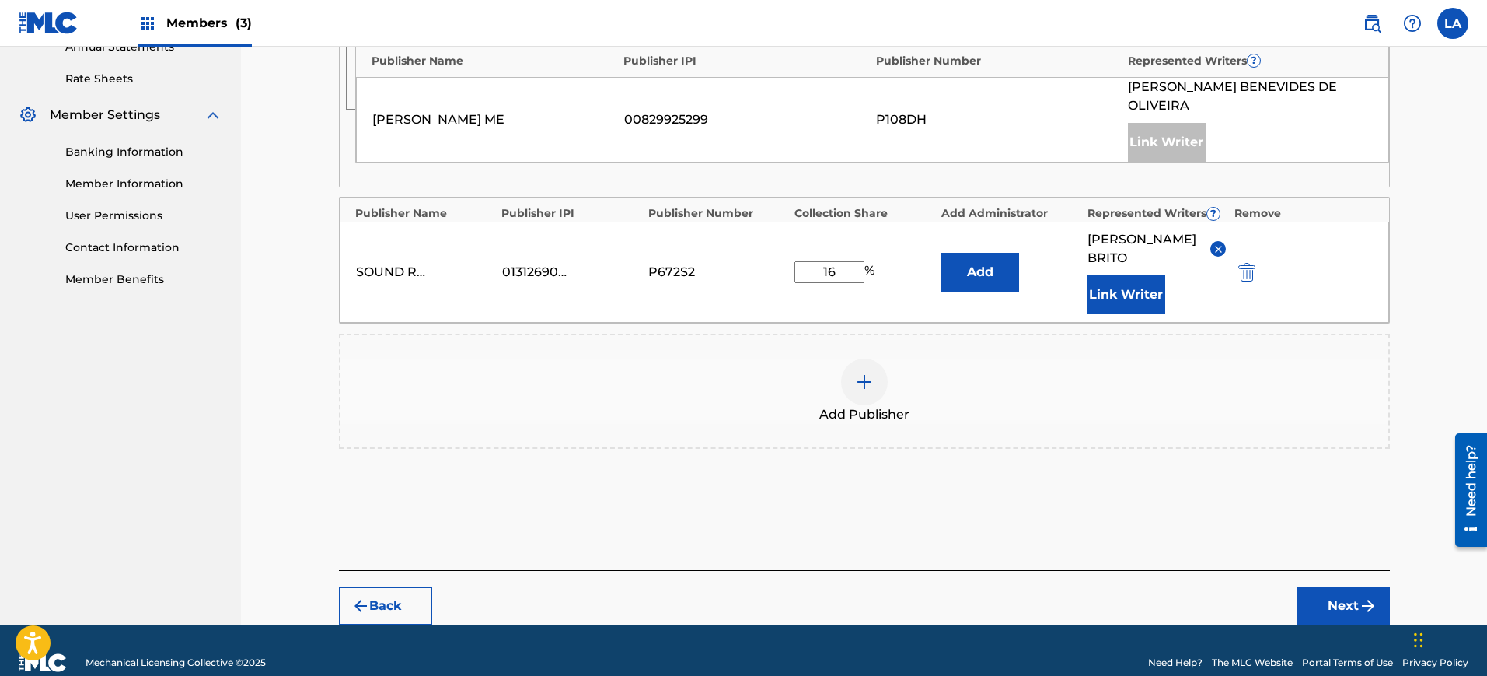
scroll to position [607, 0]
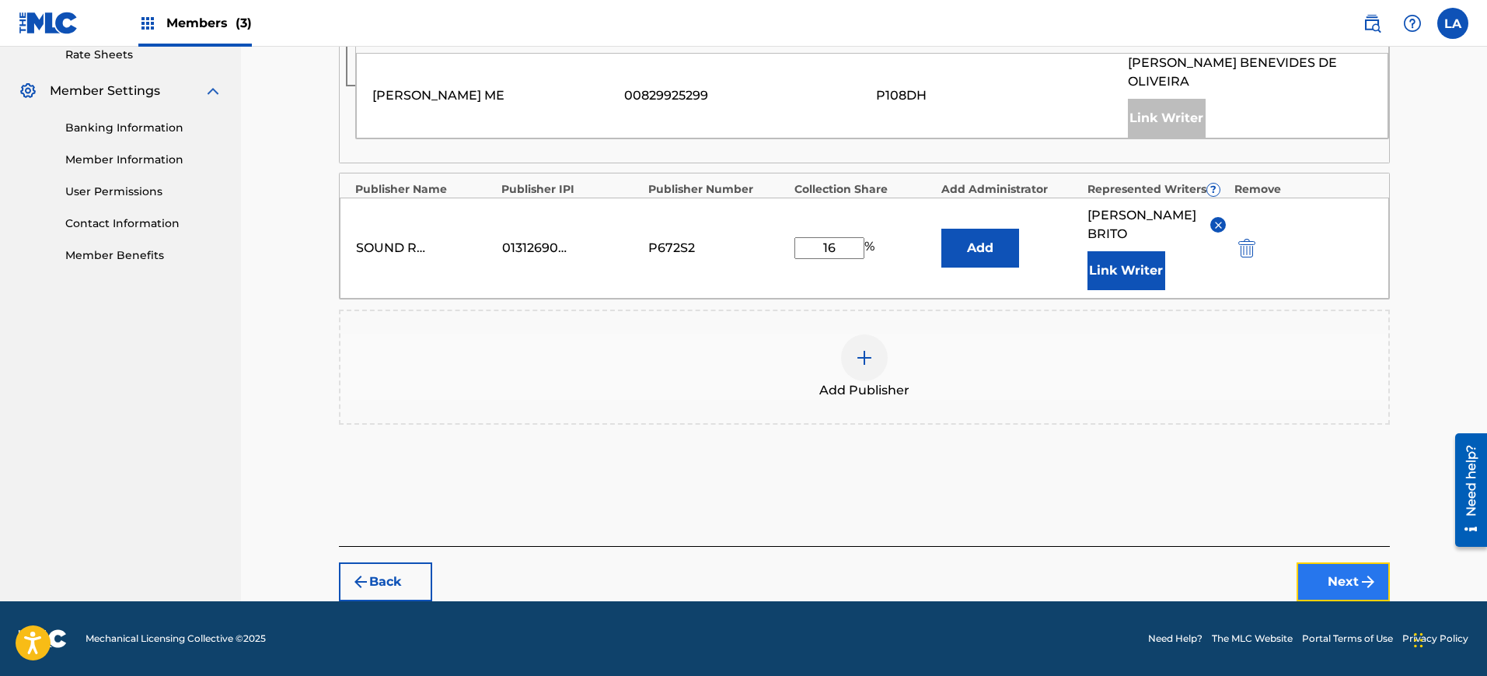
click at [1360, 582] on img "submit" at bounding box center [1368, 581] width 19 height 19
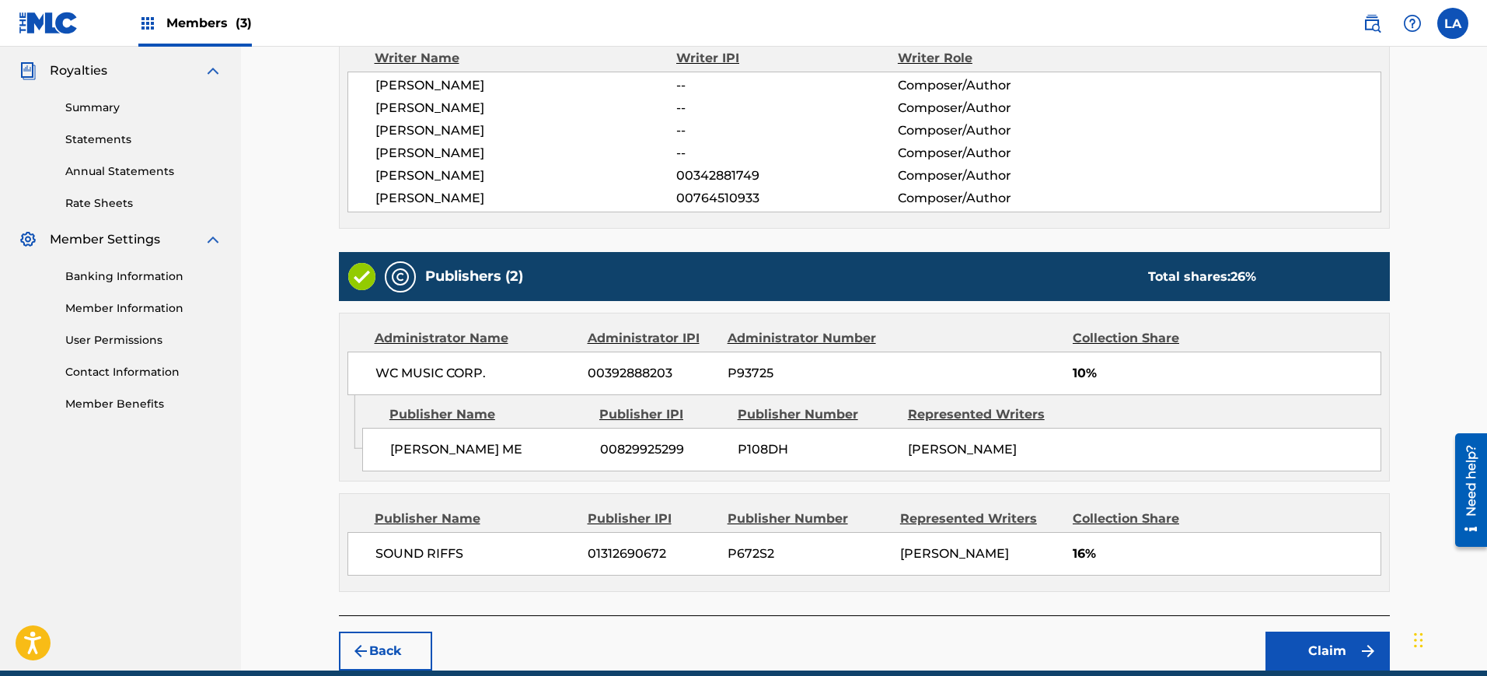
scroll to position [580, 0]
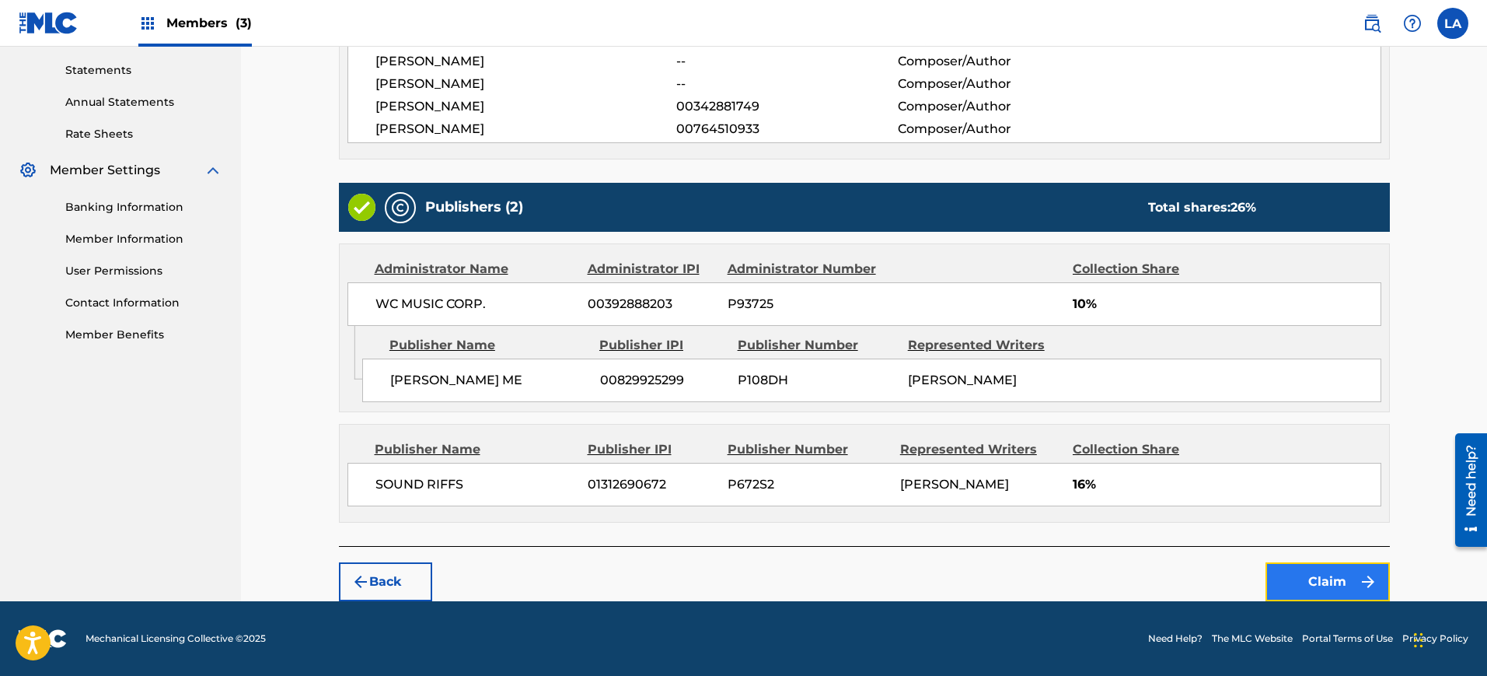
click at [1301, 578] on button "Claim" at bounding box center [1328, 581] width 124 height 39
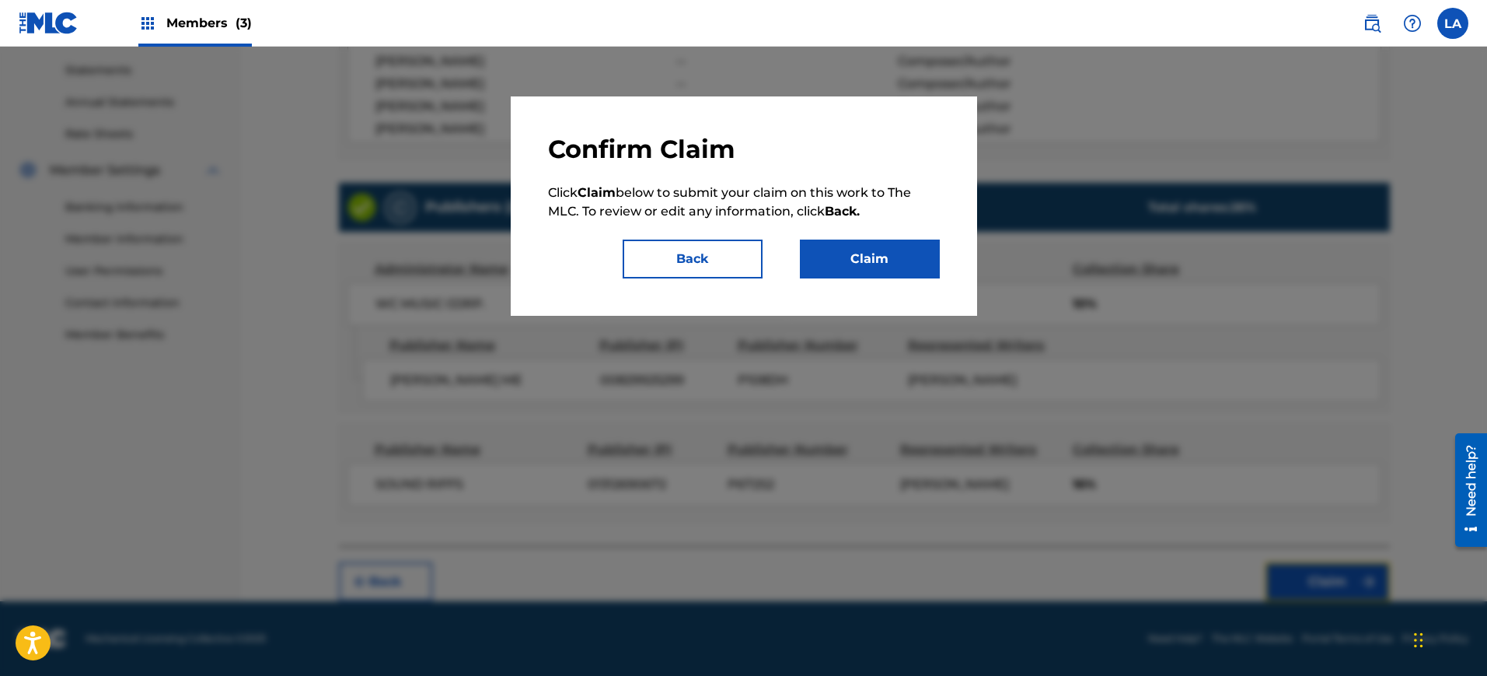
scroll to position [386, 0]
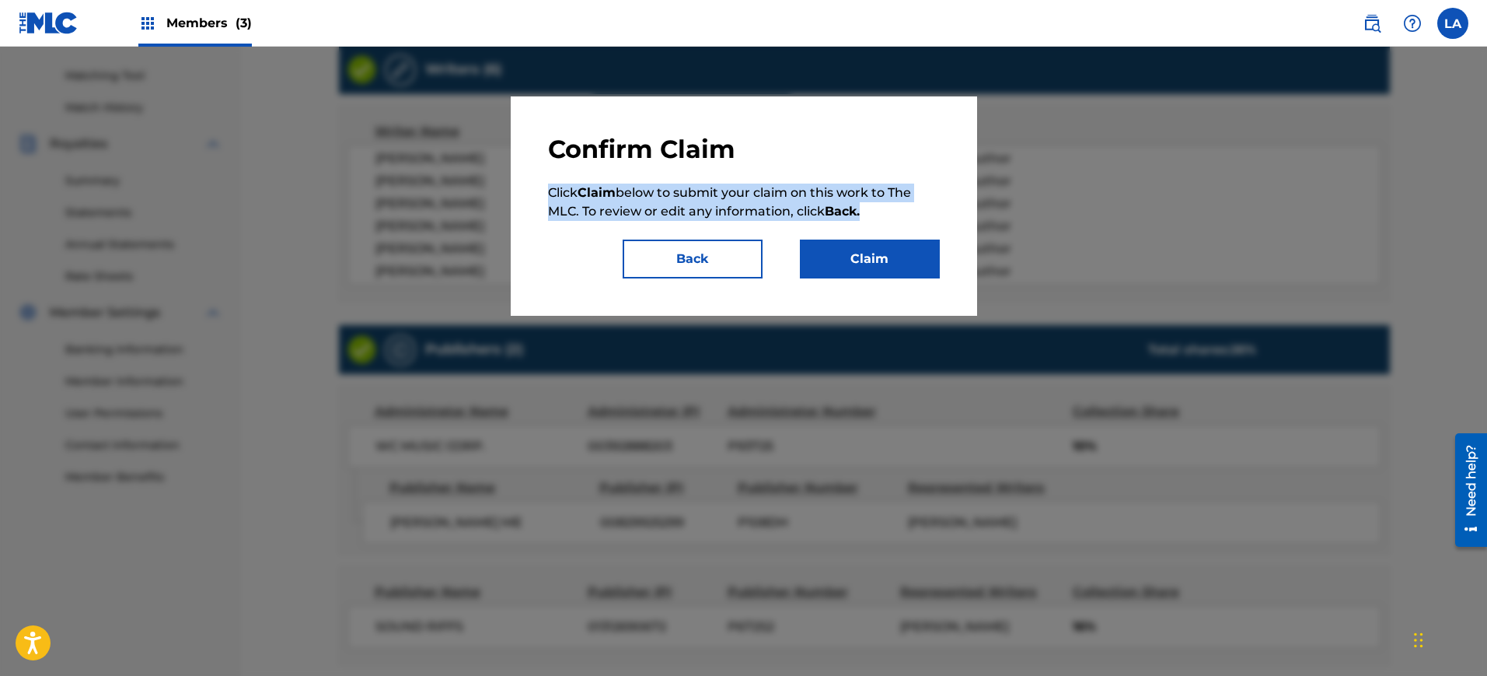
drag, startPoint x: 874, startPoint y: 211, endPoint x: 529, endPoint y: 172, distance: 346.7
click at [529, 172] on div "Confirm Claim Click Claim below to submit your claim on this work to The MLC. T…" at bounding box center [744, 205] width 466 height 219
copy p "Click Claim below to submit your claim on this work to The MLC. To review or ed…"
click at [876, 256] on button "Claim" at bounding box center [870, 258] width 140 height 39
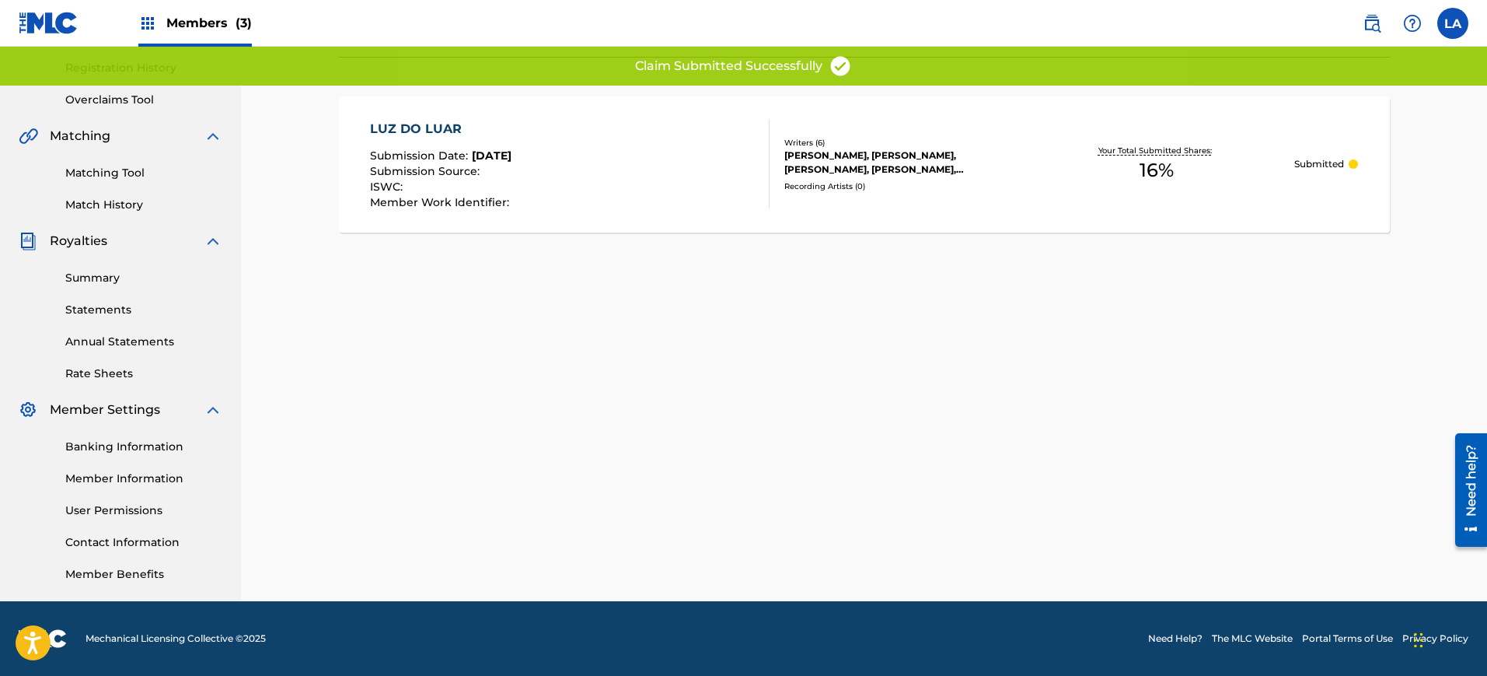
scroll to position [288, 0]
